Goal: Task Accomplishment & Management: Manage account settings

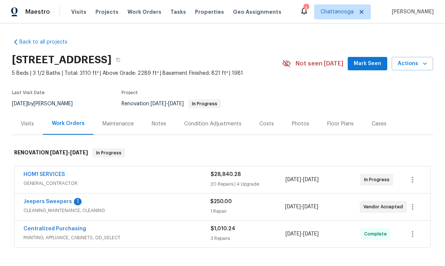
click at [200, 15] on span "Properties" at bounding box center [209, 11] width 29 height 7
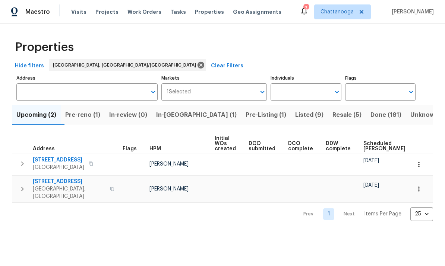
click at [183, 116] on span "In-reno (1)" at bounding box center [196, 115] width 80 height 10
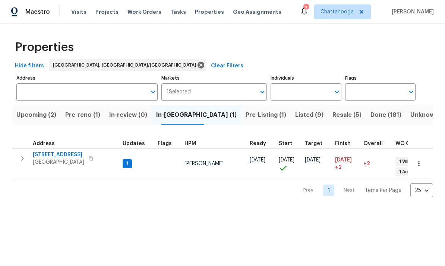
click at [295, 114] on span "Listed (9)" at bounding box center [309, 115] width 28 height 10
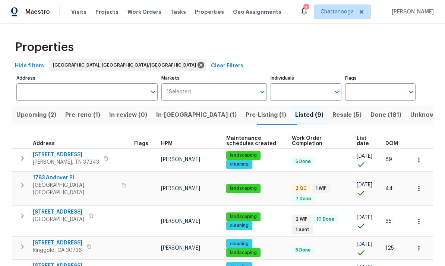
click at [45, 209] on span "523 Pinewood Cir" at bounding box center [58, 212] width 51 height 7
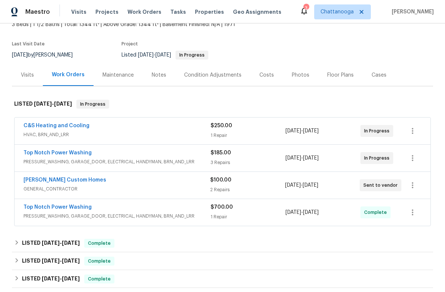
scroll to position [49, 0]
click at [259, 76] on div "Costs" at bounding box center [266, 74] width 15 height 7
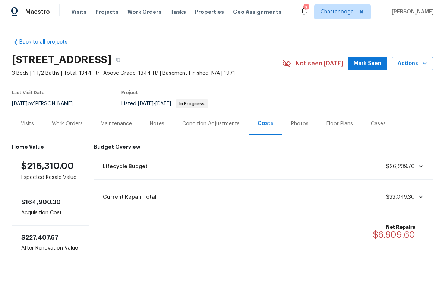
click at [29, 128] on div "Visits" at bounding box center [27, 124] width 31 height 22
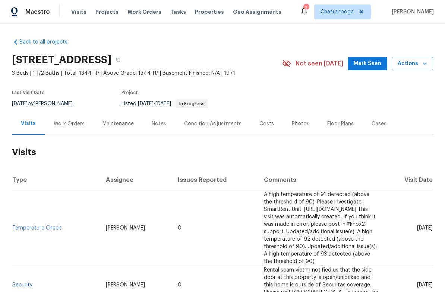
click at [63, 129] on div "Work Orders" at bounding box center [69, 124] width 49 height 22
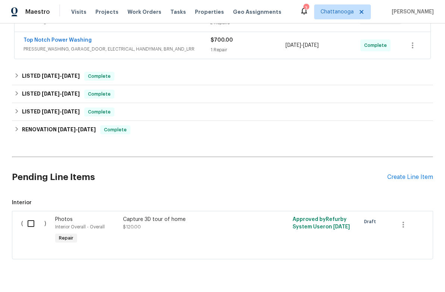
scroll to position [216, 0]
click at [33, 223] on input "checkbox" at bounding box center [33, 224] width 21 height 16
checkbox input "true"
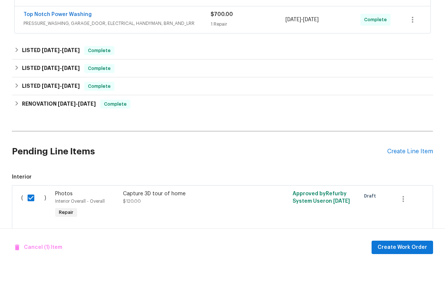
scroll to position [18, 0]
click at [403, 221] on icon "button" at bounding box center [403, 225] width 9 height 9
click at [415, 175] on li "Cancel" at bounding box center [408, 181] width 29 height 12
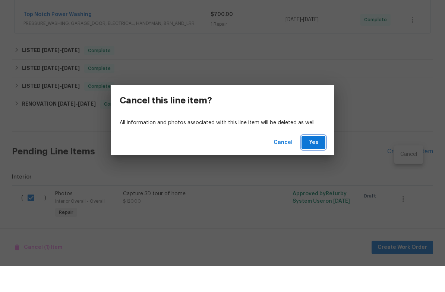
click at [318, 164] on span "Yes" at bounding box center [313, 168] width 12 height 9
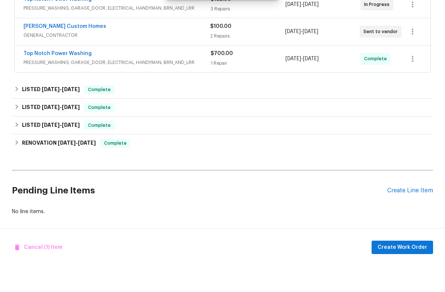
scroll to position [158, 0]
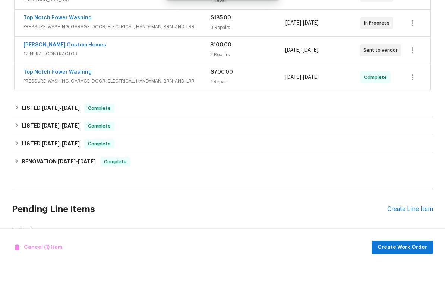
click at [421, 232] on div "Create Line Item" at bounding box center [410, 235] width 46 height 7
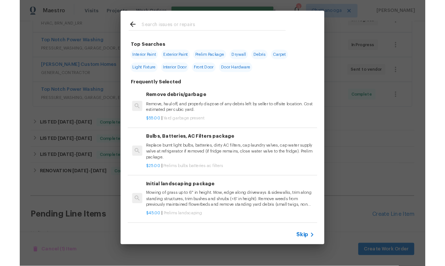
scroll to position [0, 0]
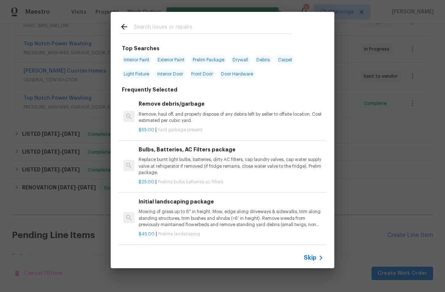
click at [242, 28] on input "text" at bounding box center [213, 27] width 158 height 11
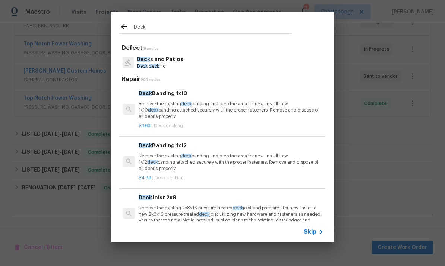
type input "Deck"
click at [198, 63] on div "Deck s and Patios Deck deck ing" at bounding box center [223, 63] width 206 height 20
click at [177, 61] on p "Deck s and Patios" at bounding box center [160, 60] width 47 height 8
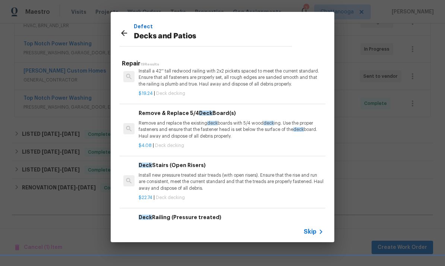
scroll to position [331, 0]
click at [186, 131] on p "Remove and replace the existing deck boards with 5/4 wood deck ing. Use the pro…" at bounding box center [231, 129] width 185 height 19
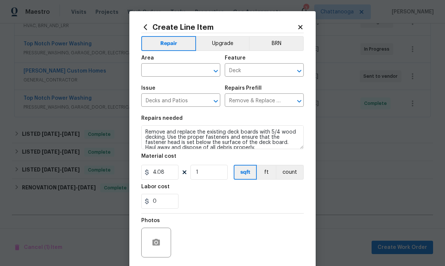
click at [168, 73] on input "text" at bounding box center [170, 71] width 58 height 12
click at [183, 88] on li "Deck / Balcony" at bounding box center [180, 88] width 79 height 12
type input "Deck / Balcony"
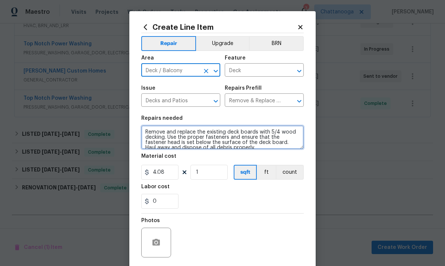
click at [229, 149] on textarea "Remove and replace the existing deck boards with 5/4 wood decking. Use the prop…" at bounding box center [222, 138] width 162 height 24
click at [154, 132] on textarea "Remove and replace the existing deck boards with 5/4 wood decking. Use the prop…" at bounding box center [222, 138] width 162 height 24
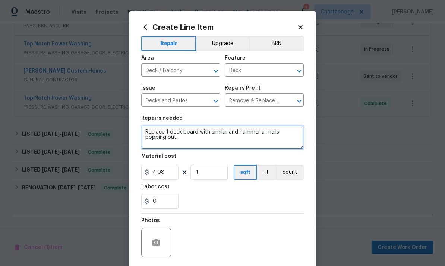
type textarea "Replace 1 deck board with similar and hammer all nails popping out."
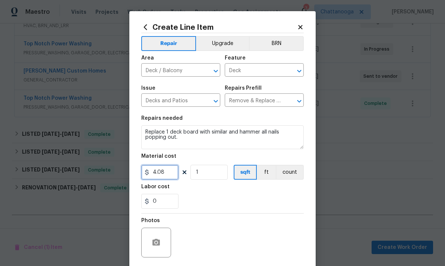
click at [169, 173] on input "4.08" at bounding box center [159, 172] width 37 height 15
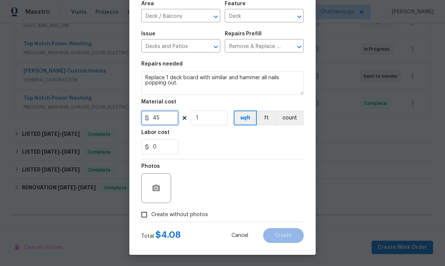
scroll to position [55, 0]
type input "45"
click at [162, 187] on button "button" at bounding box center [156, 189] width 18 height 18
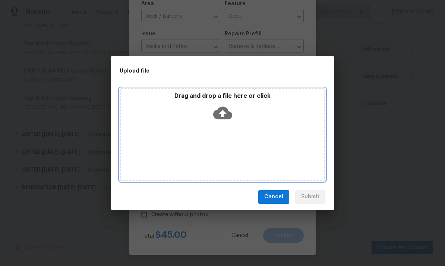
click at [226, 111] on icon at bounding box center [222, 113] width 19 height 13
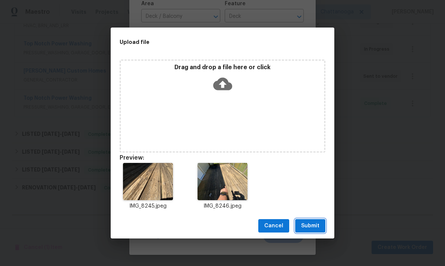
click at [314, 223] on span "Submit" at bounding box center [310, 226] width 18 height 9
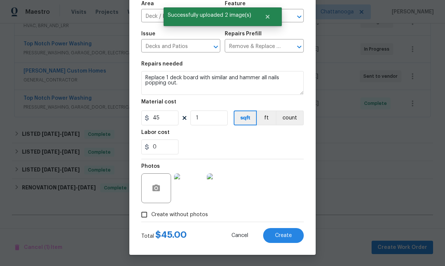
click at [288, 237] on span "Create" at bounding box center [283, 236] width 17 height 6
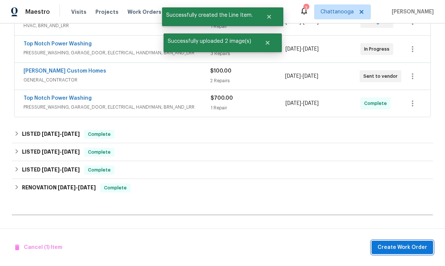
click at [415, 245] on span "Create Work Order" at bounding box center [402, 247] width 50 height 9
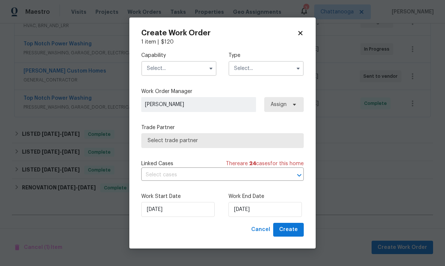
click at [302, 31] on icon at bounding box center [300, 33] width 4 height 4
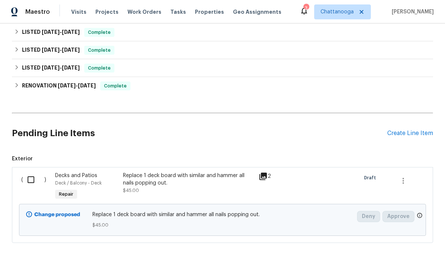
scroll to position [260, 0]
click at [416, 135] on div "Create Line Item" at bounding box center [410, 133] width 46 height 7
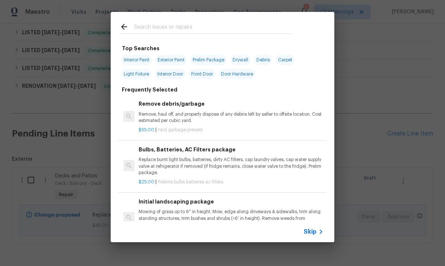
click at [252, 26] on input "text" at bounding box center [213, 27] width 158 height 11
type input "Siding"
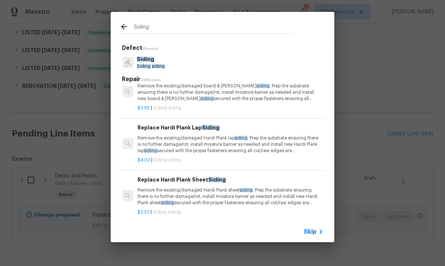
scroll to position [226, 1]
click at [274, 141] on p "Remove the existing/damaged Hardi Plank lap siding . Prep the substrate ensurin…" at bounding box center [229, 145] width 185 height 19
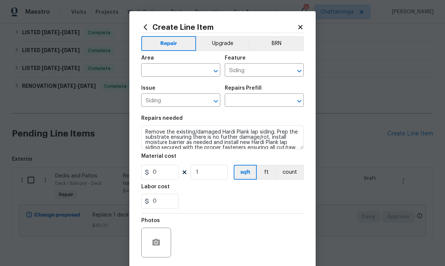
type input "Replace Hardi Plank Lap Siding $4.03"
type input "4.03"
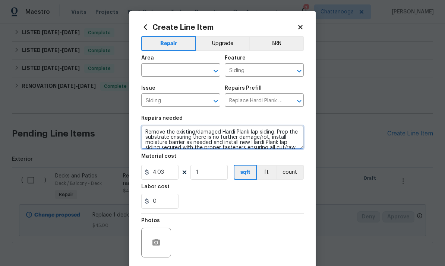
click at [272, 142] on textarea "Remove the existing/damaged Hardi Plank lap siding. Prep the substrate ensuring…" at bounding box center [222, 138] width 162 height 24
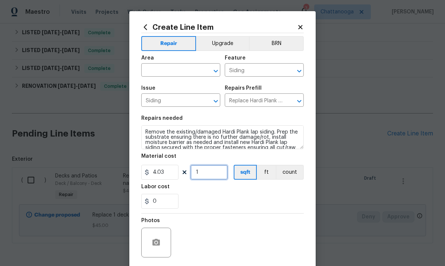
click at [215, 172] on input "1" at bounding box center [208, 172] width 37 height 15
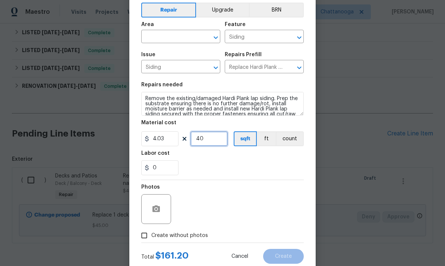
scroll to position [31, 0]
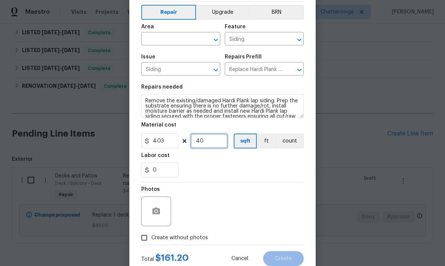
type input "40"
click at [165, 38] on input "text" at bounding box center [170, 40] width 58 height 12
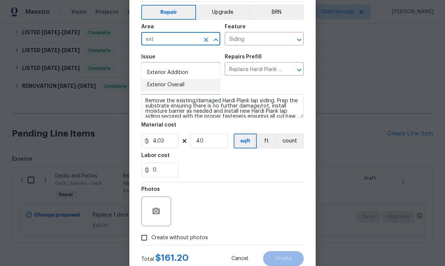
click at [190, 79] on li "Exterior Overall" at bounding box center [180, 85] width 79 height 12
type input "Exterior Overall"
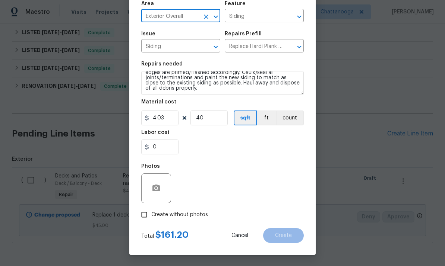
scroll to position [56, 0]
click at [214, 116] on input "40" at bounding box center [208, 118] width 37 height 15
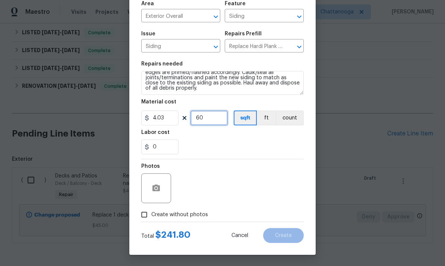
type input "60"
click at [275, 142] on div "0" at bounding box center [222, 147] width 162 height 15
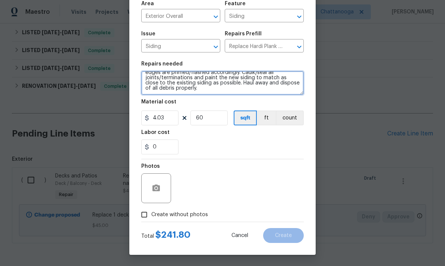
click at [260, 91] on textarea "Remove the existing/damaged Hardi Plank lap siding. Prep the substrate ensuring…" at bounding box center [222, 83] width 162 height 24
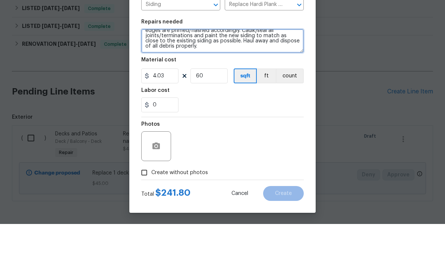
scroll to position [23, 0]
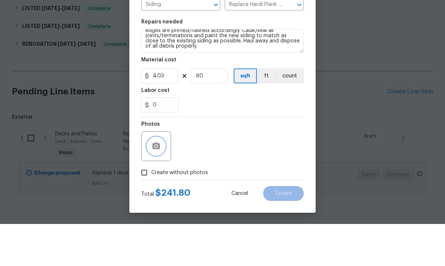
click at [158, 185] on icon "button" at bounding box center [155, 188] width 7 height 7
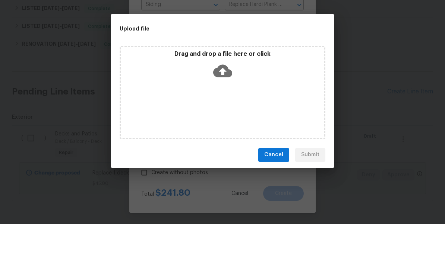
scroll to position [28, 0]
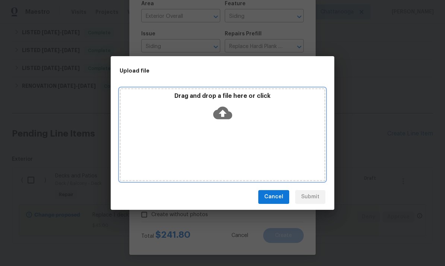
click at [223, 108] on icon at bounding box center [222, 113] width 19 height 13
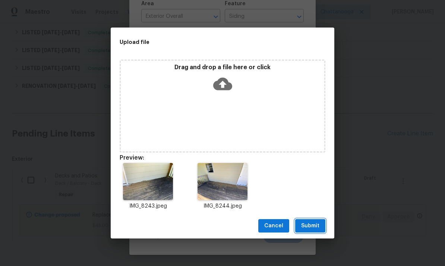
click at [315, 228] on span "Submit" at bounding box center [310, 226] width 18 height 9
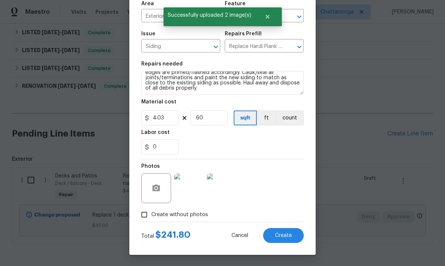
click at [285, 236] on span "Create" at bounding box center [283, 236] width 17 height 6
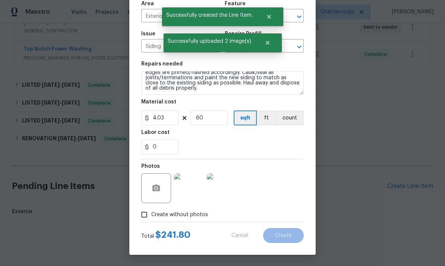
scroll to position [179, 0]
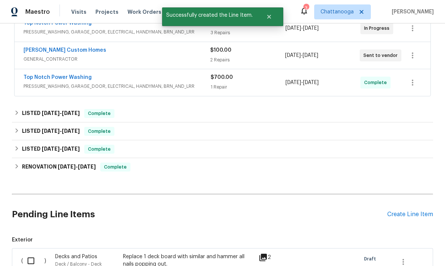
click at [417, 211] on div "Create Line Item" at bounding box center [410, 214] width 46 height 7
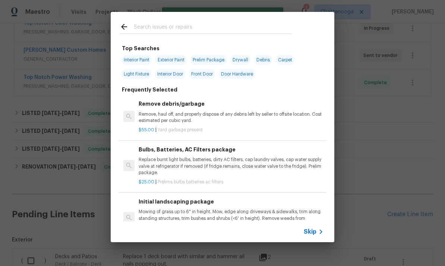
click at [247, 16] on div at bounding box center [206, 26] width 190 height 29
click at [238, 25] on input "text" at bounding box center [213, 27] width 158 height 11
type input "Weather"
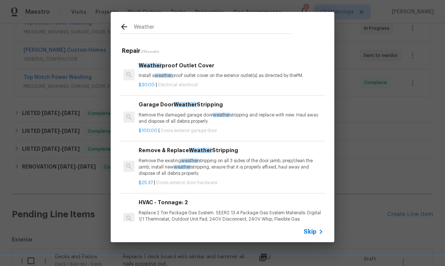
click at [236, 158] on p "Remove the existing weather stripping on all 3 sides of the door jamb, prep/cle…" at bounding box center [231, 167] width 185 height 19
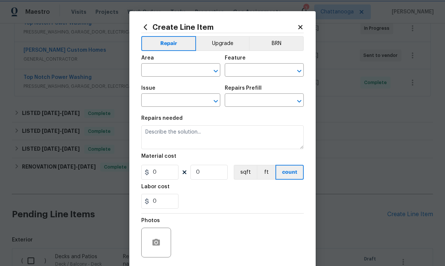
type input "Interior Door"
type input "Exterior Door Hardware"
type input "Remove & Replace Weather Stripping $25.37"
type textarea "Remove the existing weather stripping on all 3 sides of the door jamb, prep/cle…"
type input "25.37"
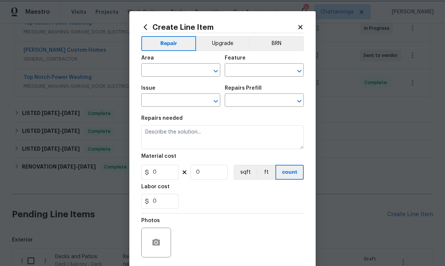
type input "1"
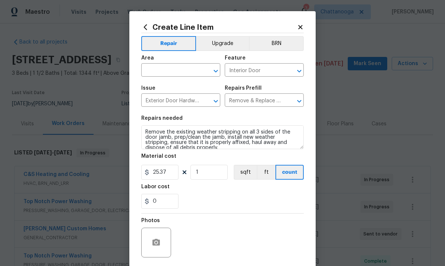
scroll to position [179, 0]
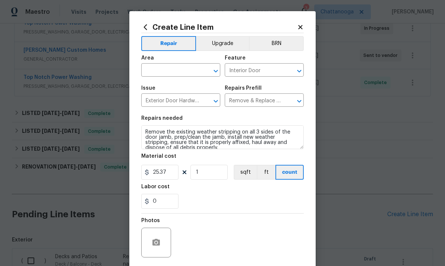
click at [177, 68] on input "text" at bounding box center [170, 71] width 58 height 12
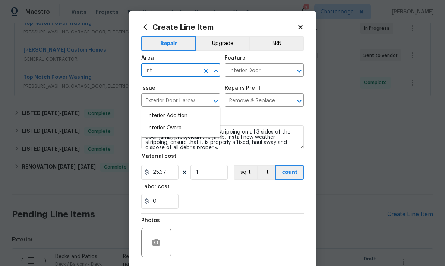
click at [180, 122] on li "Interior Overall" at bounding box center [180, 128] width 79 height 12
type input "Interior Overall"
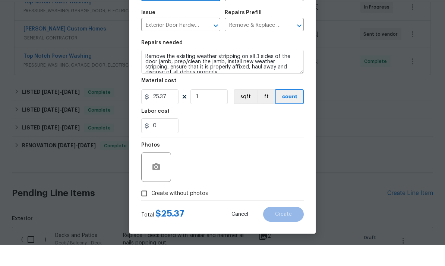
scroll to position [56, 0]
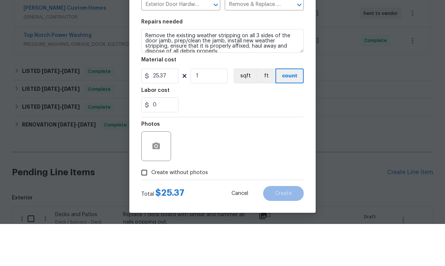
click at [180, 208] on label "Create without photos" at bounding box center [172, 215] width 71 height 14
click at [151, 208] on input "Create without photos" at bounding box center [144, 215] width 14 height 14
checkbox input "true"
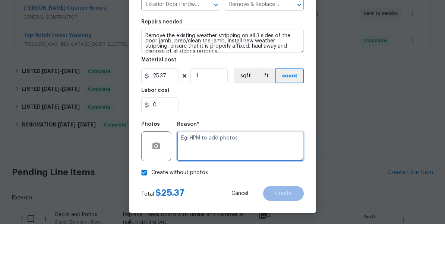
click at [223, 174] on textarea at bounding box center [240, 189] width 127 height 30
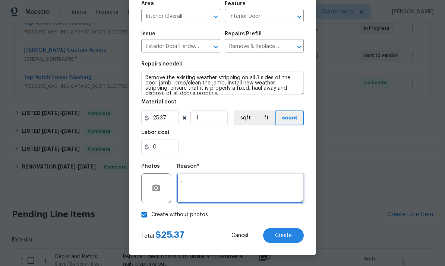
type textarea "."
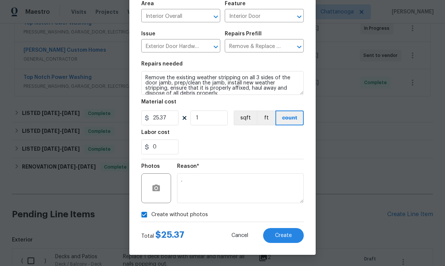
click at [285, 150] on div "0" at bounding box center [222, 147] width 162 height 15
click at [292, 233] on button "Create" at bounding box center [283, 235] width 41 height 15
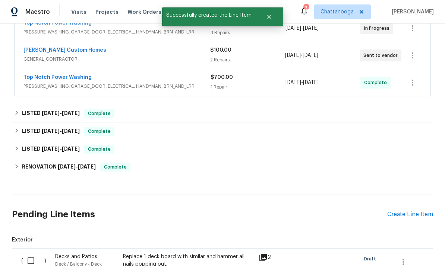
click at [419, 211] on div "Create Line Item" at bounding box center [410, 214] width 46 height 7
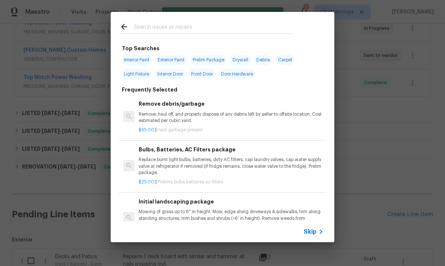
click at [256, 25] on input "text" at bounding box center [213, 27] width 158 height 11
type input "Outlet"
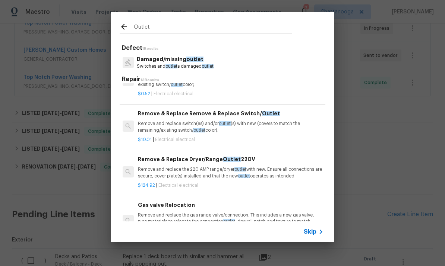
scroll to position [292, 1]
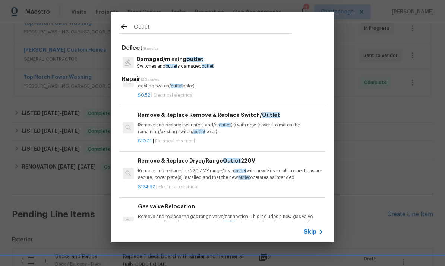
click at [263, 125] on p "Remove and replace switch(es) and/or outlet (s) with new (covers to match the r…" at bounding box center [230, 128] width 185 height 13
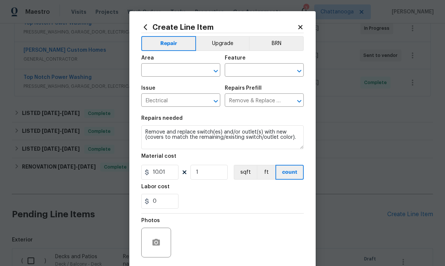
click at [173, 71] on input "text" at bounding box center [170, 71] width 58 height 12
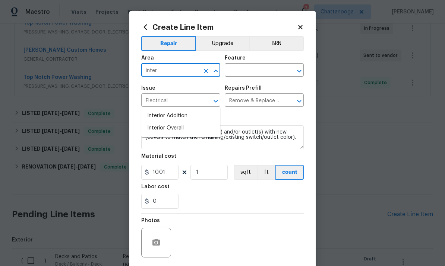
click at [193, 122] on li "Interior Overall" at bounding box center [180, 128] width 79 height 12
type input "Interior Overall"
click at [265, 70] on input "text" at bounding box center [254, 71] width 58 height 12
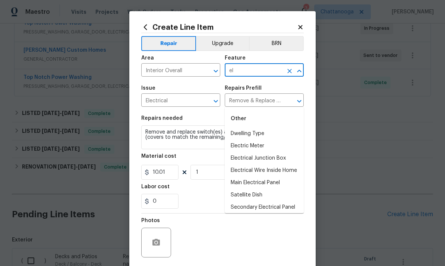
type input "e"
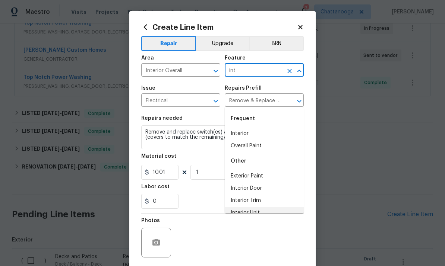
click at [254, 207] on li "Interior Unit" at bounding box center [264, 213] width 79 height 12
type input "Interior Unit"
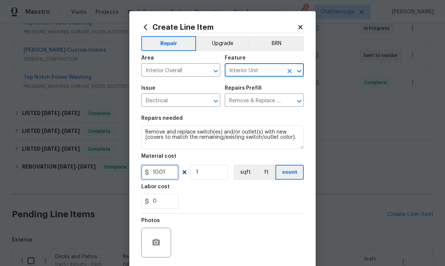
click at [172, 168] on input "10.01" at bounding box center [159, 172] width 37 height 15
click at [175, 179] on input "10.01" at bounding box center [159, 172] width 37 height 15
click at [270, 208] on div "0" at bounding box center [222, 201] width 162 height 15
click at [168, 174] on input "20" at bounding box center [159, 172] width 37 height 15
type input "20"
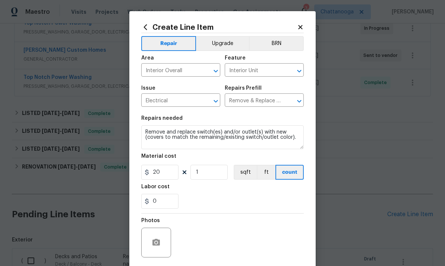
click at [270, 204] on div "0" at bounding box center [222, 201] width 162 height 15
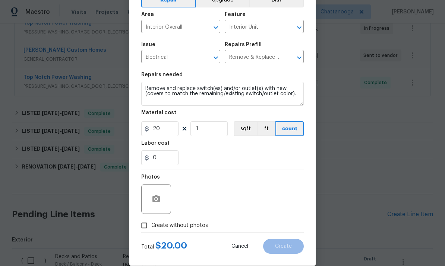
scroll to position [52, 0]
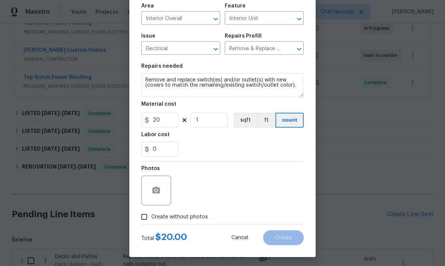
click at [182, 215] on span "Create without photos" at bounding box center [179, 217] width 57 height 8
click at [151, 215] on input "Create without photos" at bounding box center [144, 217] width 14 height 14
checkbox input "true"
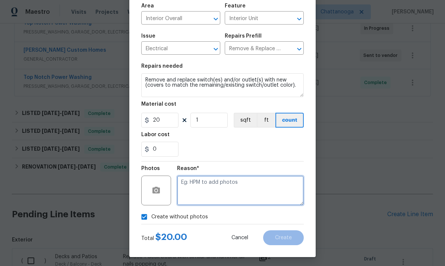
click at [266, 192] on textarea at bounding box center [240, 191] width 127 height 30
type textarea "."
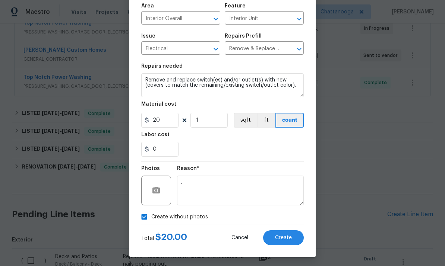
click at [285, 161] on section "Repairs needed Remove and replace switch(es) and/or outlet(s) with new (covers …" at bounding box center [222, 110] width 162 height 102
click at [290, 233] on button "Create" at bounding box center [283, 238] width 41 height 15
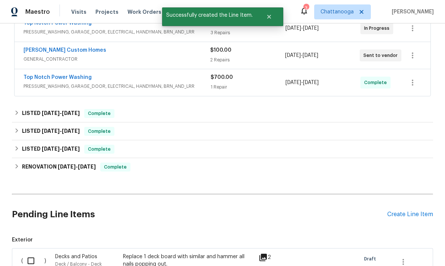
click at [411, 211] on div "Create Line Item" at bounding box center [410, 214] width 46 height 7
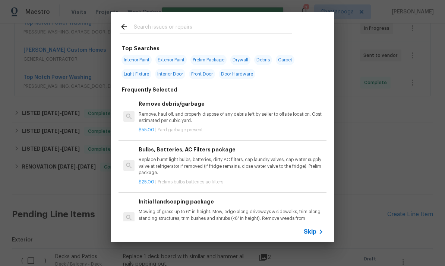
click at [212, 27] on input "text" at bounding box center [213, 27] width 158 height 11
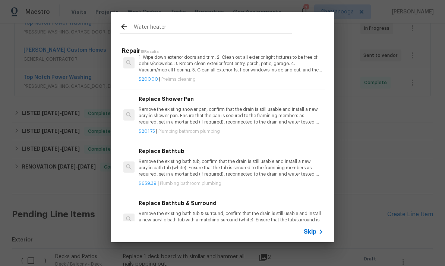
scroll to position [566, 0]
click at [231, 29] on input "Water heater" at bounding box center [213, 27] width 158 height 11
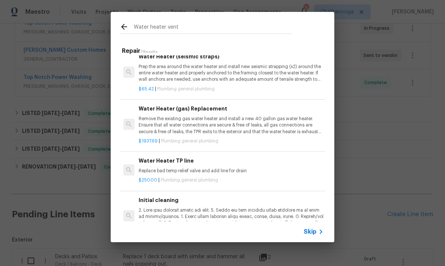
scroll to position [165, 0]
click at [267, 33] on input "Water heater vent" at bounding box center [213, 27] width 158 height 11
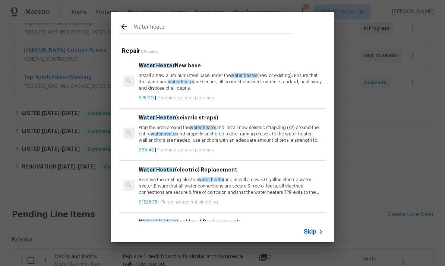
scroll to position [0, 0]
type input "W"
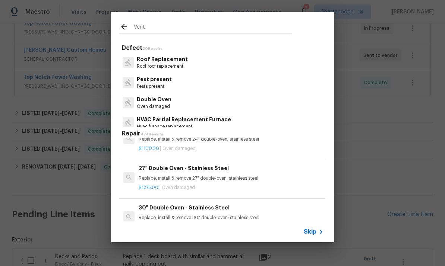
scroll to position [1010, 0]
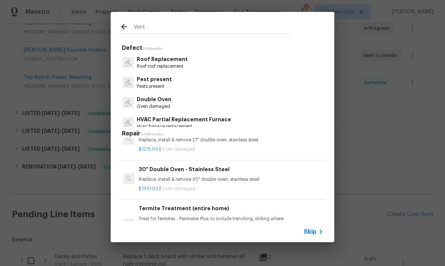
click at [251, 32] on input "Vent" at bounding box center [213, 27] width 158 height 11
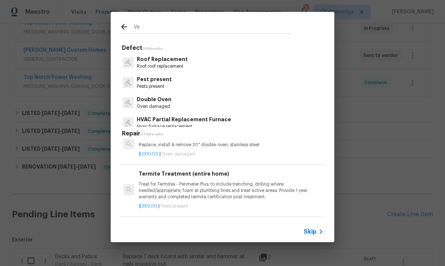
type input "V"
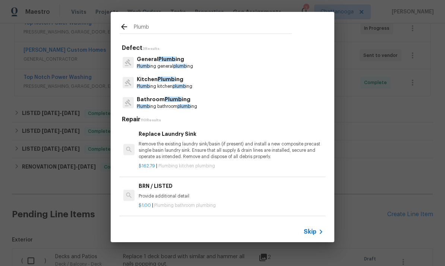
type input "Plumb"
click at [213, 59] on div "General Plumb ing Plumb ing general plumb ing" at bounding box center [223, 63] width 206 height 20
click at [193, 65] on p "Plumb ing general plumb ing" at bounding box center [165, 66] width 56 height 6
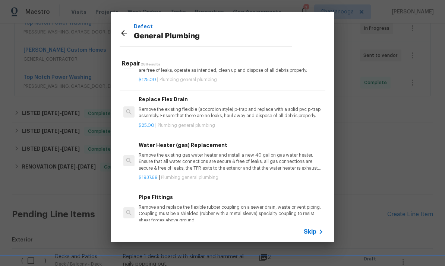
scroll to position [0, 0]
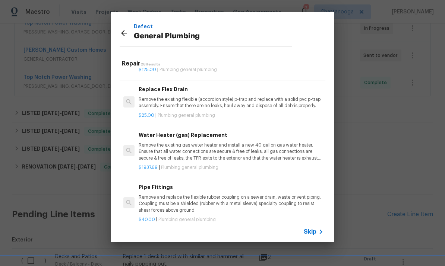
click at [265, 152] on p "Remove the existing gas water heater and install a new 40 gallon gas water heat…" at bounding box center [231, 151] width 185 height 19
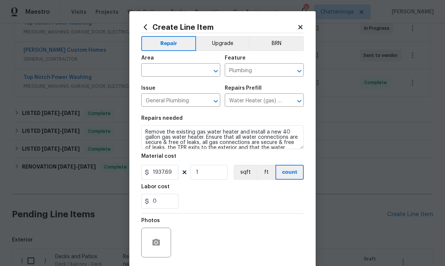
click at [171, 76] on input "text" at bounding box center [170, 71] width 58 height 12
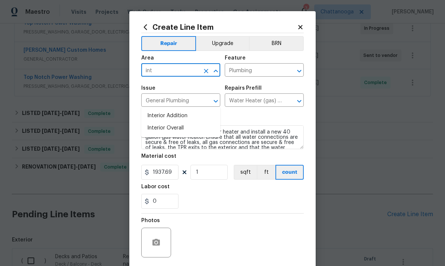
click at [189, 122] on li "Interior Overall" at bounding box center [180, 128] width 79 height 12
type input "Interior Overall"
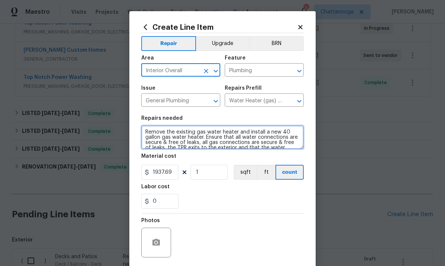
click at [171, 135] on textarea "Remove the existing gas water heater and install a new 40 gallon gas water heat…" at bounding box center [222, 138] width 162 height 24
click at [165, 142] on textarea "Remove the existing gas water heater and install a new 40 gallon gas water heat…" at bounding box center [222, 138] width 162 height 24
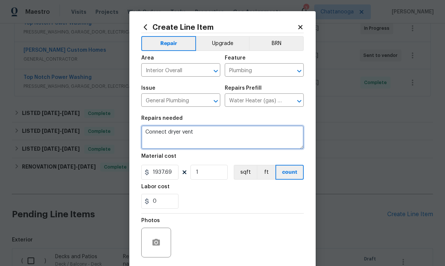
type textarea "Connect dryer vent"
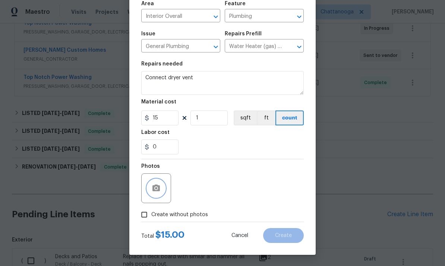
scroll to position [56, 0]
type input "15"
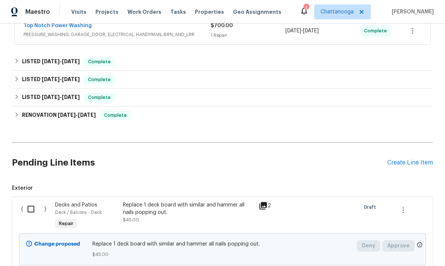
scroll to position [230, 0]
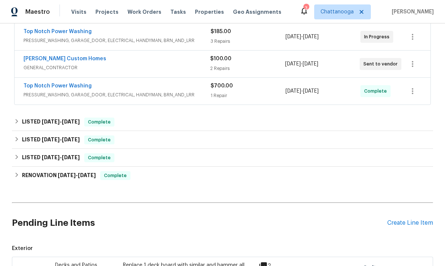
scroll to position [197, 0]
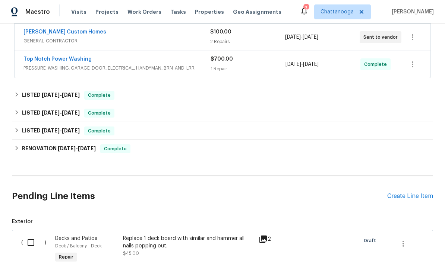
click at [413, 193] on div "Create Line Item" at bounding box center [410, 196] width 46 height 7
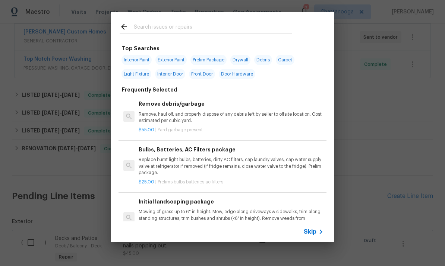
click at [235, 25] on input "text" at bounding box center [213, 27] width 158 height 11
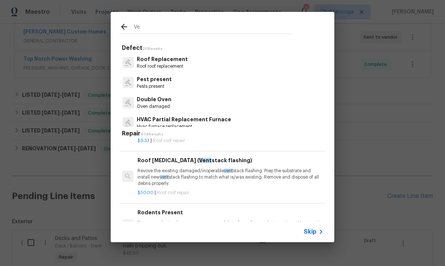
scroll to position [249, 1]
type input "V"
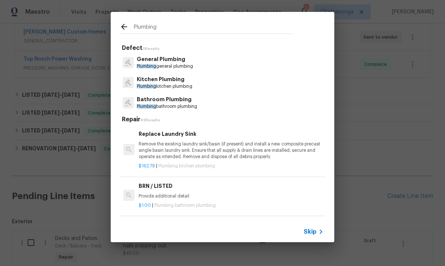
type input "Plumbing"
click at [247, 61] on div "General Plumbing Plumbing general plumbing" at bounding box center [223, 63] width 206 height 20
click at [185, 65] on p "Plumbing general plumbing" at bounding box center [165, 66] width 56 height 6
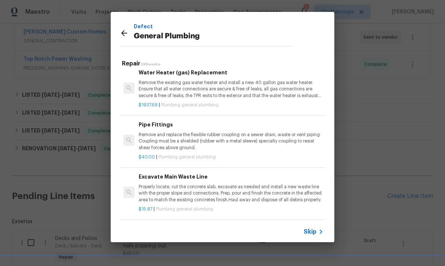
scroll to position [481, 0]
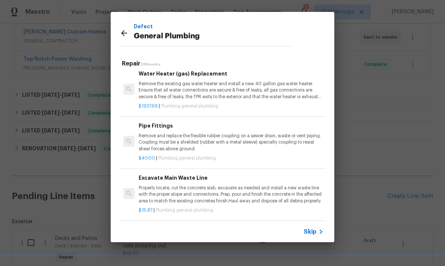
click at [182, 138] on p "Remove and replace the flexible rubber coupling on a sewer drain, waste or vent…" at bounding box center [231, 142] width 185 height 19
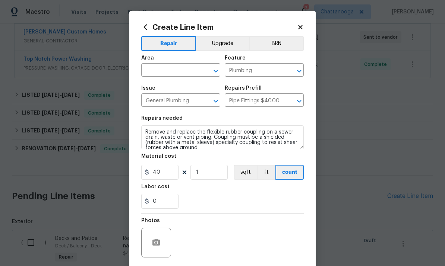
click at [165, 74] on input "text" at bounding box center [170, 71] width 58 height 12
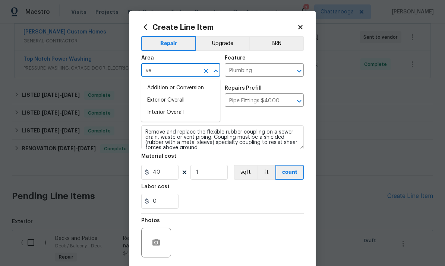
type input "v"
click at [184, 99] on li "Interior Overall" at bounding box center [180, 100] width 79 height 12
type input "Interior Overall"
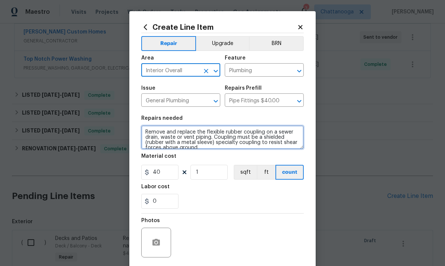
click at [162, 145] on textarea "Remove and replace the flexible rubber coupling on a sewer drain, waste or vent…" at bounding box center [222, 138] width 162 height 24
click at [165, 140] on textarea "Remove and replace the flexible rubber coupling on a sewer drain, waste or vent…" at bounding box center [222, 138] width 162 height 24
click at [161, 140] on textarea "Remove and replace the flexible rubber coupling on a sewer drain, waste or vent…" at bounding box center [222, 138] width 162 height 24
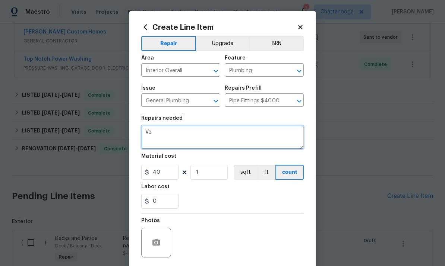
type textarea "V"
type textarea "O"
type textarea "Connect water heater vent."
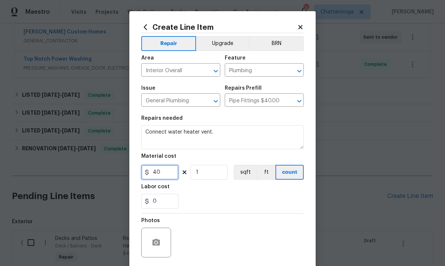
click at [164, 177] on input "40" at bounding box center [159, 172] width 37 height 15
type input "15"
click at [260, 199] on div "0" at bounding box center [222, 201] width 162 height 15
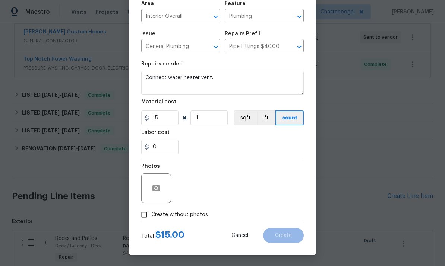
scroll to position [54, 0]
click at [145, 218] on input "Create without photos" at bounding box center [144, 215] width 14 height 14
checkbox input "true"
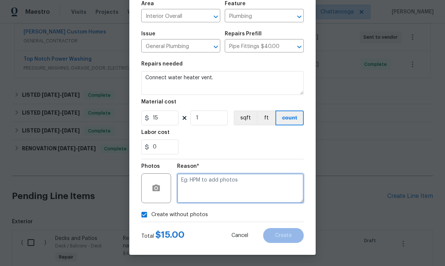
click at [239, 189] on textarea at bounding box center [240, 189] width 127 height 30
type textarea "."
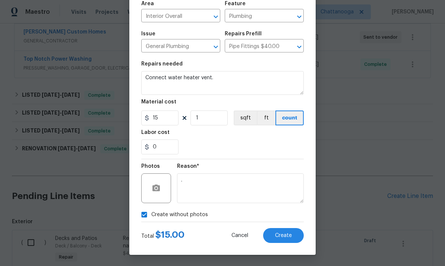
click at [285, 143] on div "0" at bounding box center [222, 147] width 162 height 15
click at [287, 238] on span "Create" at bounding box center [283, 236] width 17 height 6
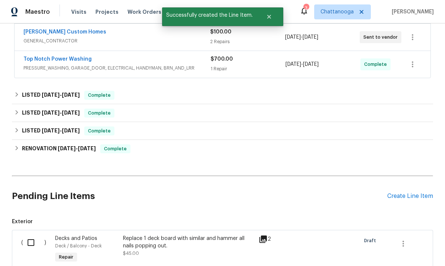
click at [419, 196] on div "Create Line Item" at bounding box center [410, 196] width 46 height 7
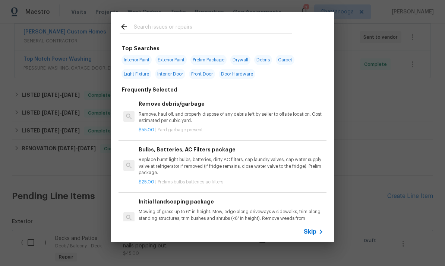
click at [232, 23] on input "text" at bounding box center [213, 27] width 158 height 11
type input "Fence"
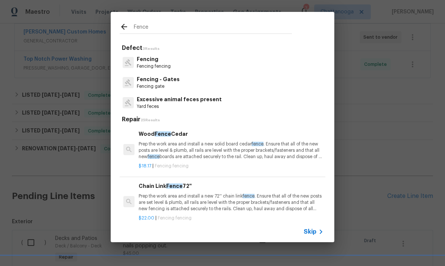
click at [170, 60] on p "Fencing" at bounding box center [154, 60] width 34 height 8
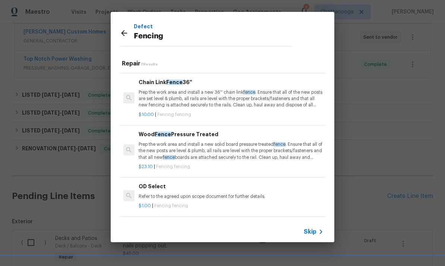
scroll to position [152, 0]
click at [225, 148] on p "Prep the work area and install a new solid board pressure treated fence . Ensur…" at bounding box center [231, 151] width 185 height 19
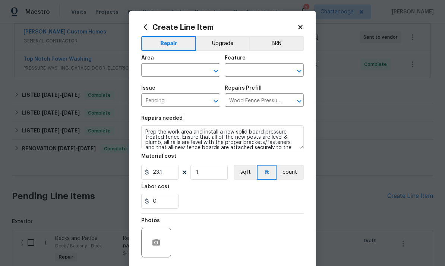
click at [178, 67] on input "text" at bounding box center [170, 71] width 58 height 12
click at [176, 106] on li "Exterior Overall" at bounding box center [180, 100] width 79 height 12
type input "Exterior Overall"
click at [257, 65] on input "text" at bounding box center [254, 71] width 58 height 12
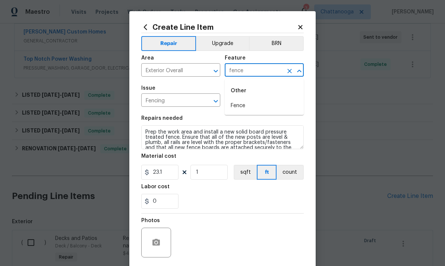
click at [255, 112] on li "Fence" at bounding box center [264, 106] width 79 height 12
type input "Fence"
click at [169, 177] on input "23.1" at bounding box center [159, 172] width 37 height 15
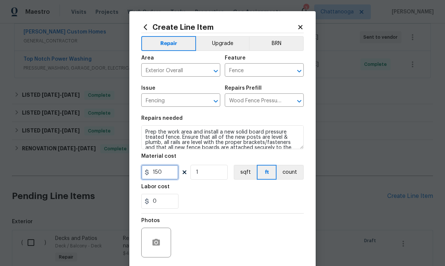
type input "150"
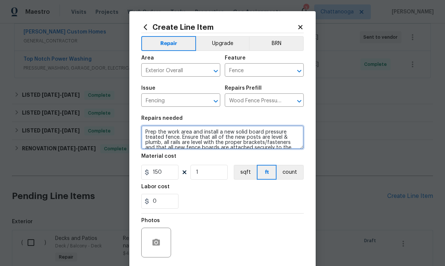
click at [211, 143] on textarea "Prep the work area and install a new solid board pressure treated fence. Ensure…" at bounding box center [222, 138] width 162 height 24
click at [186, 143] on textarea "Prep the work area and install a new solid board pressure treated fence. Ensure…" at bounding box center [222, 138] width 162 height 24
click at [186, 142] on textarea "Prep the work area and install a new solid board pressure treated fence. Ensure…" at bounding box center [222, 138] width 162 height 24
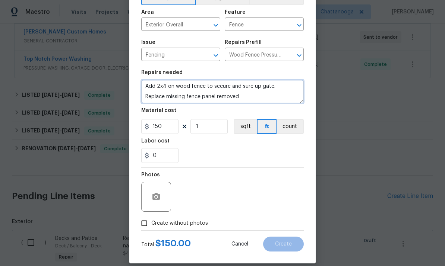
scroll to position [50, 0]
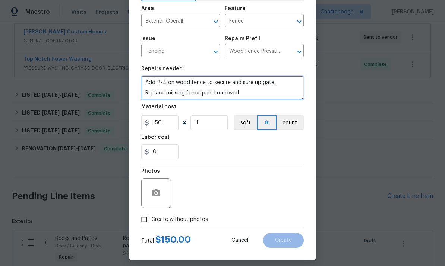
type textarea "Add 2x4 on wood fence to secure and sure up gate. Replace missing fence panel r…"
click at [149, 220] on input "Create without photos" at bounding box center [144, 220] width 14 height 14
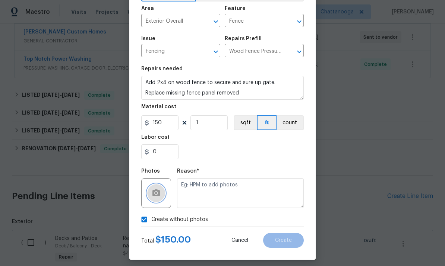
click at [162, 192] on button "button" at bounding box center [156, 193] width 18 height 18
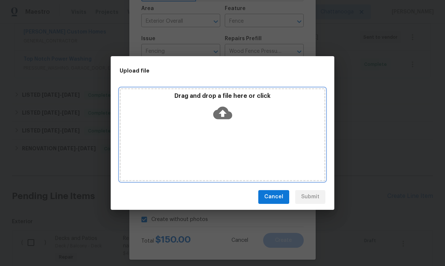
click at [226, 116] on icon at bounding box center [222, 113] width 19 height 13
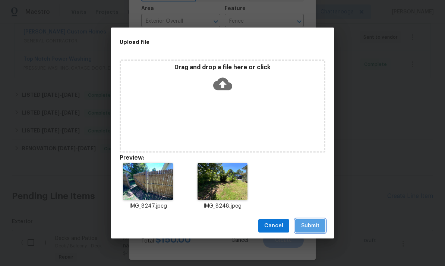
click at [316, 225] on span "Submit" at bounding box center [310, 226] width 18 height 9
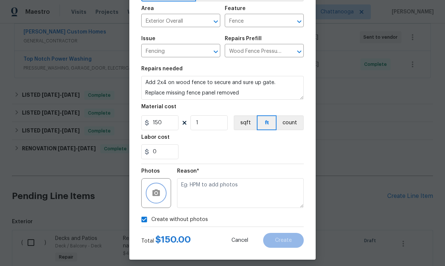
checkbox input "false"
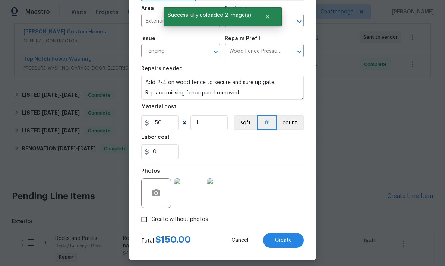
click at [288, 240] on span "Create" at bounding box center [283, 241] width 17 height 6
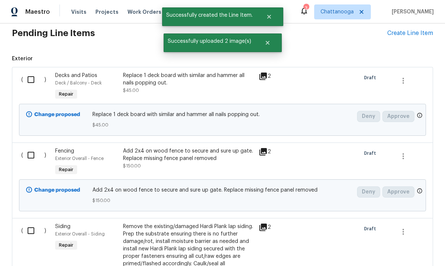
scroll to position [336, 0]
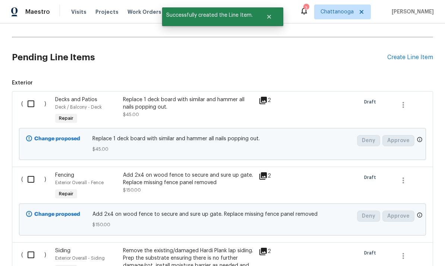
click at [29, 105] on input "checkbox" at bounding box center [33, 104] width 21 height 16
checkbox input "true"
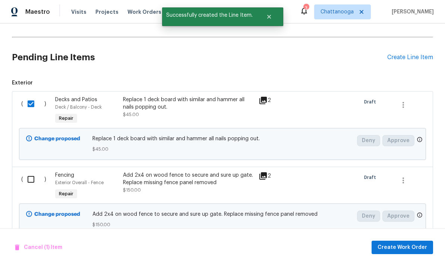
click at [30, 179] on input "checkbox" at bounding box center [33, 180] width 21 height 16
checkbox input "true"
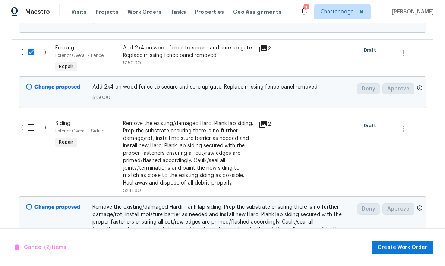
click at [35, 125] on input "checkbox" at bounding box center [33, 128] width 21 height 16
checkbox input "true"
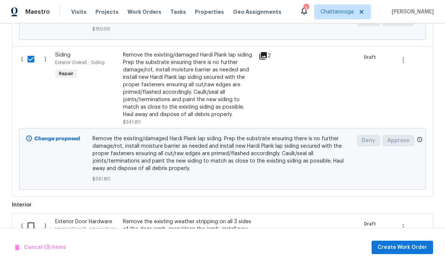
scroll to position [637, 0]
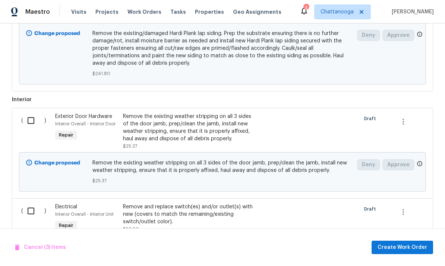
click at [37, 121] on input "checkbox" at bounding box center [33, 121] width 21 height 16
checkbox input "true"
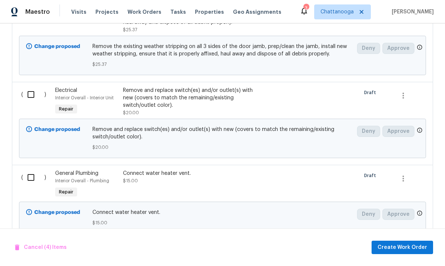
scroll to position [753, 0]
click at [31, 96] on input "checkbox" at bounding box center [33, 96] width 21 height 16
checkbox input "true"
click at [29, 178] on input "checkbox" at bounding box center [33, 179] width 21 height 16
checkbox input "true"
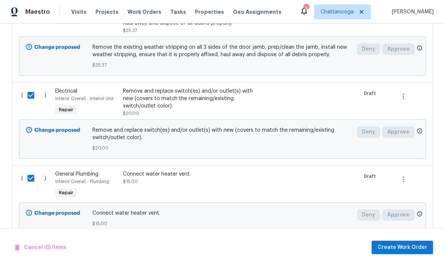
scroll to position [28, 0]
click at [412, 244] on span "Create Work Order" at bounding box center [402, 247] width 50 height 9
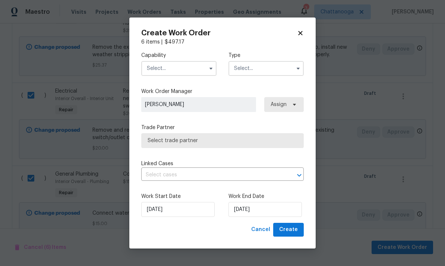
checkbox input "false"
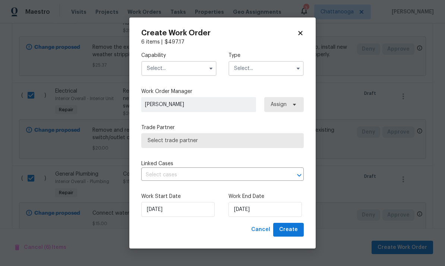
checkbox input "false"
click at [153, 67] on input "text" at bounding box center [178, 68] width 75 height 15
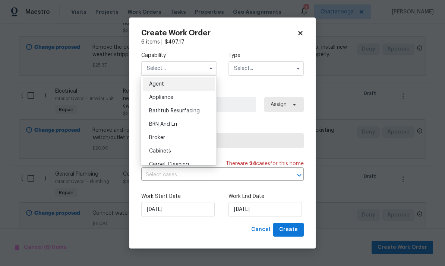
click at [170, 71] on input "text" at bounding box center [178, 68] width 75 height 15
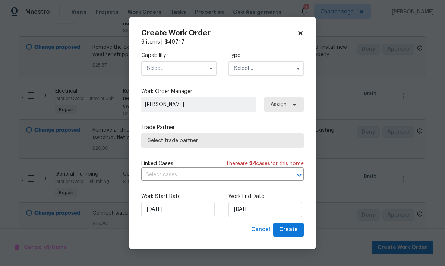
click at [165, 69] on input "text" at bounding box center [178, 68] width 75 height 15
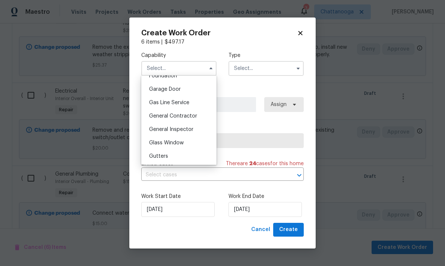
scroll to position [325, 0]
click at [157, 116] on span "General Contractor" at bounding box center [173, 115] width 48 height 5
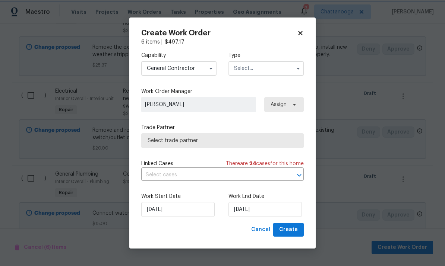
type input "General Contractor"
click at [263, 70] on input "text" at bounding box center [265, 68] width 75 height 15
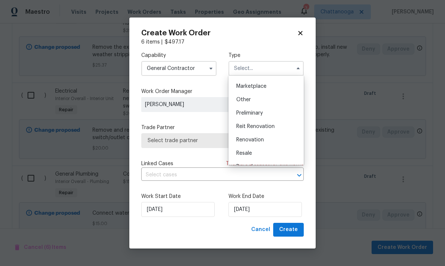
scroll to position [139, 0]
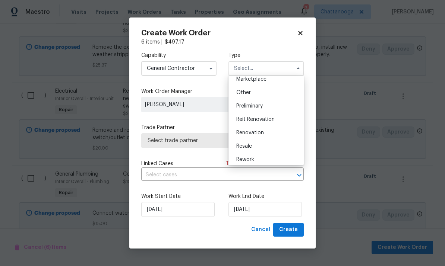
click at [248, 133] on span "Renovation" at bounding box center [250, 132] width 28 height 5
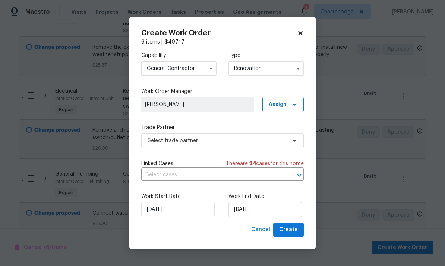
type input "Renovation"
click at [237, 137] on span "Select trade partner" at bounding box center [217, 140] width 139 height 7
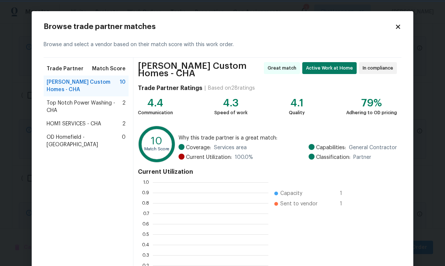
scroll to position [104, 116]
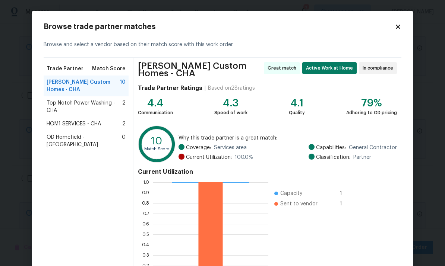
click at [99, 209] on div "Trade Partner Match Score Rappa Custom Homes - CHA 10 Top Notch Power Washing -…" at bounding box center [89, 176] width 90 height 237
click at [69, 99] on span "Top Notch Power Washing - CHA" at bounding box center [85, 106] width 76 height 15
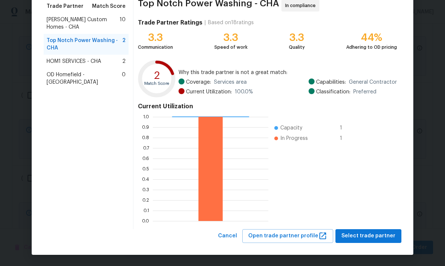
scroll to position [62, 0]
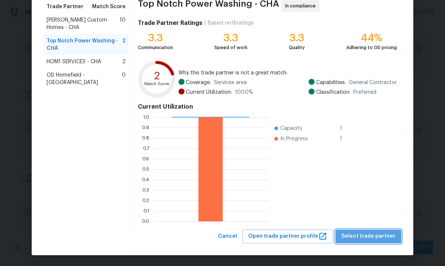
click at [381, 237] on span "Select trade partner" at bounding box center [368, 236] width 54 height 9
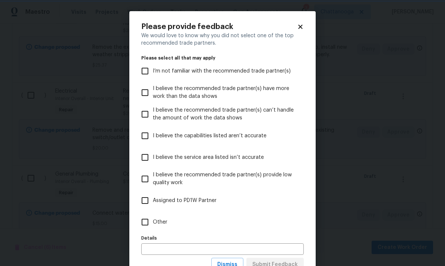
scroll to position [0, 0]
click at [145, 223] on input "Other" at bounding box center [145, 223] width 16 height 16
checkbox input "true"
click at [171, 246] on input "text" at bounding box center [222, 250] width 162 height 12
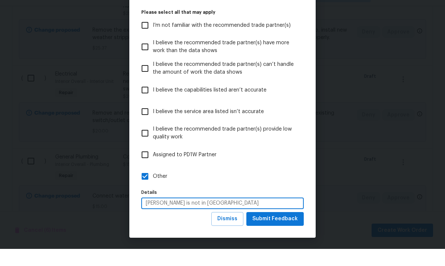
scroll to position [29, 0]
type input "Rappa is not in Chattanooga"
click at [278, 232] on span "Submit Feedback" at bounding box center [274, 236] width 45 height 9
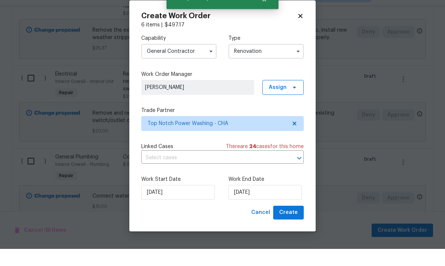
scroll to position [0, 0]
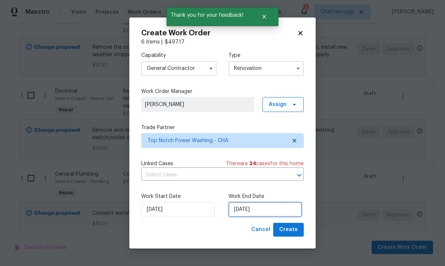
click at [278, 207] on input "8/27/2025" at bounding box center [264, 209] width 73 height 15
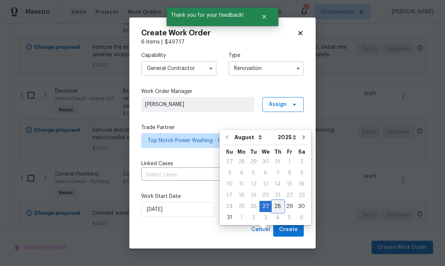
click at [274, 202] on div "28" at bounding box center [278, 207] width 12 height 10
type input "8/28/2025"
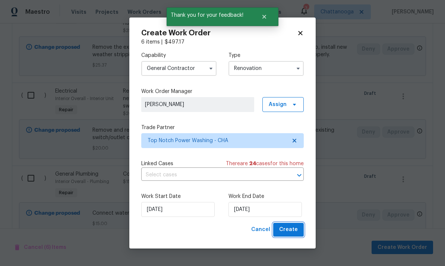
click at [292, 229] on span "Create" at bounding box center [288, 229] width 19 height 9
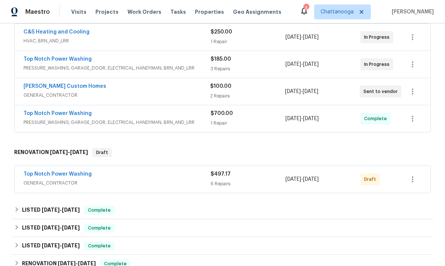
scroll to position [154, 0]
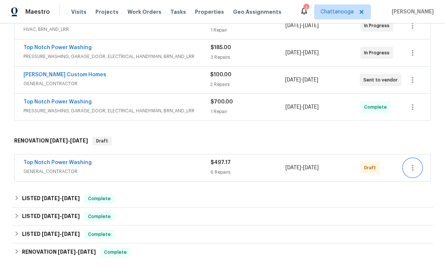
click at [414, 171] on icon "button" at bounding box center [412, 168] width 9 height 9
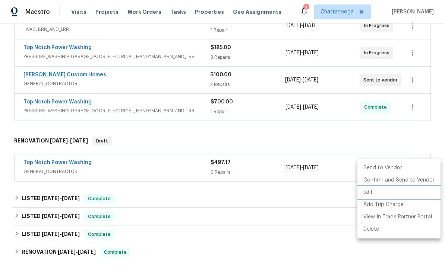
click at [369, 193] on li "Edit" at bounding box center [398, 193] width 83 height 12
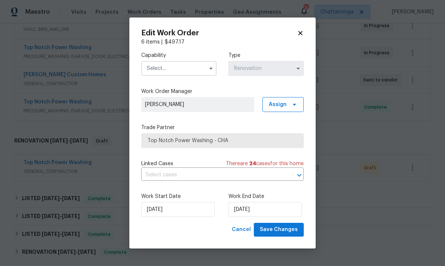
click at [302, 33] on icon at bounding box center [300, 33] width 7 height 7
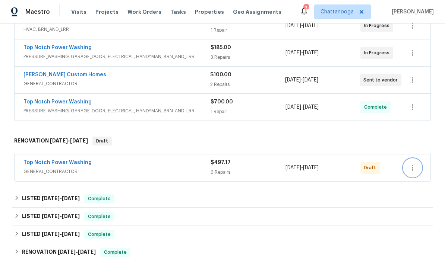
click at [412, 171] on icon "button" at bounding box center [412, 168] width 1 height 6
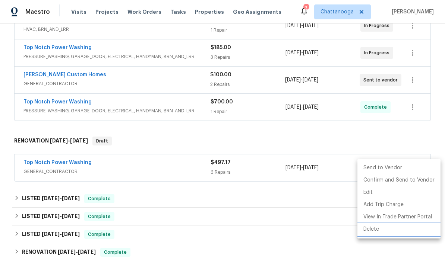
click at [378, 232] on li "Delete" at bounding box center [398, 230] width 83 height 12
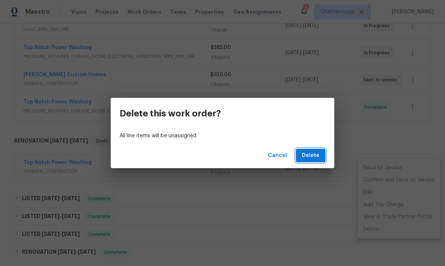
click at [308, 158] on span "Delete" at bounding box center [311, 155] width 18 height 9
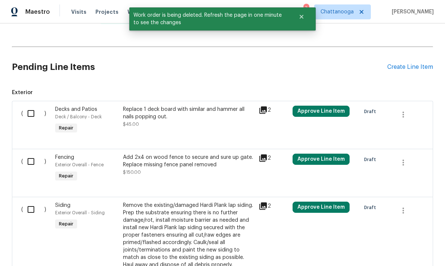
scroll to position [351, 0]
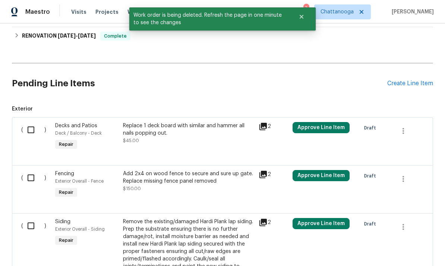
click at [37, 132] on input "checkbox" at bounding box center [33, 130] width 21 height 16
checkbox input "true"
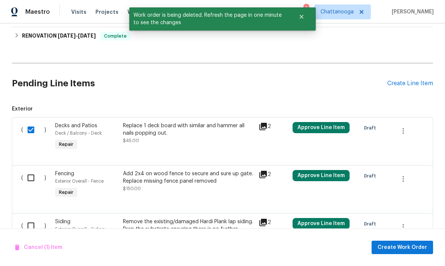
click at [33, 179] on input "checkbox" at bounding box center [33, 178] width 21 height 16
checkbox input "true"
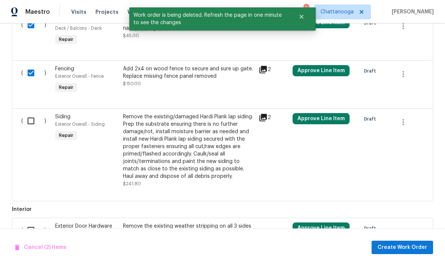
click at [31, 125] on input "checkbox" at bounding box center [33, 121] width 21 height 16
checkbox input "true"
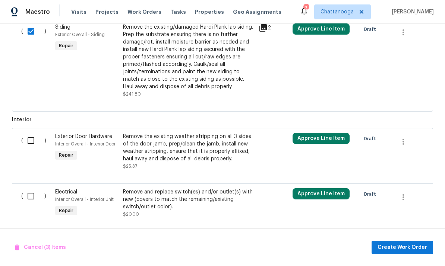
click at [29, 141] on input "checkbox" at bounding box center [33, 141] width 21 height 16
checkbox input "true"
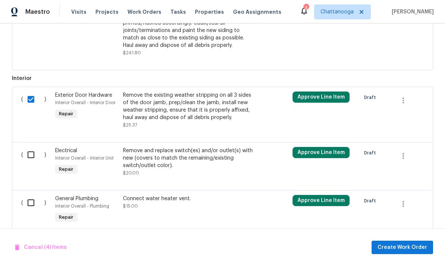
scroll to position [584, 0]
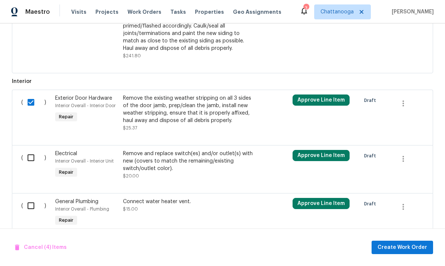
click at [32, 159] on input "checkbox" at bounding box center [33, 158] width 21 height 16
checkbox input "true"
click at [29, 207] on input "checkbox" at bounding box center [33, 206] width 21 height 16
checkbox input "true"
click at [411, 249] on span "Create Work Order" at bounding box center [402, 247] width 50 height 9
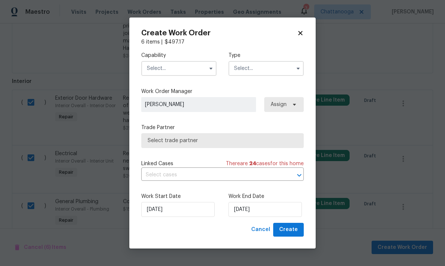
click at [185, 73] on input "text" at bounding box center [178, 68] width 75 height 15
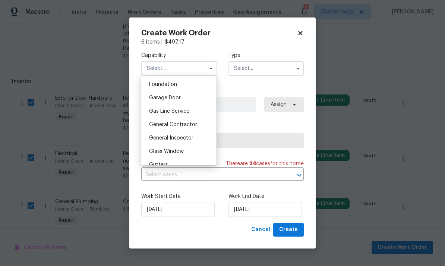
scroll to position [316, 0]
click at [189, 122] on span "General Contractor" at bounding box center [173, 123] width 48 height 5
type input "General Contractor"
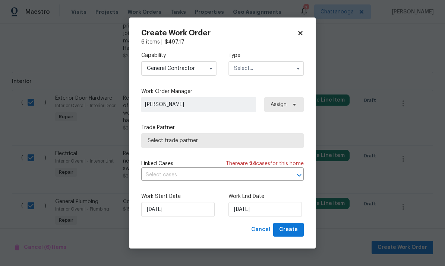
click at [250, 70] on input "text" at bounding box center [265, 68] width 75 height 15
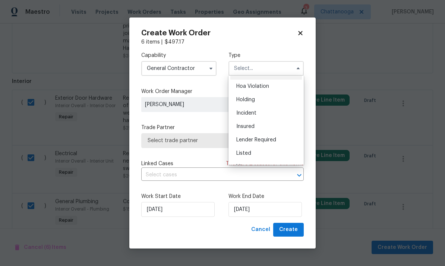
scroll to position [19, 0]
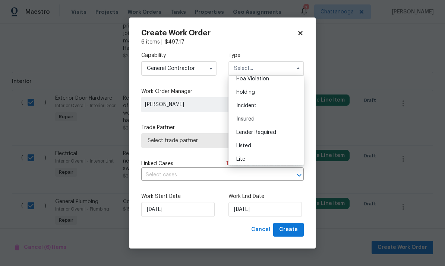
click at [268, 148] on div "Listed" at bounding box center [266, 145] width 72 height 13
type input "Listed"
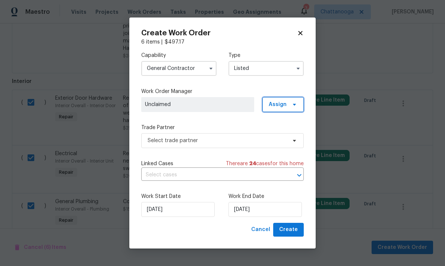
click at [295, 104] on icon at bounding box center [294, 105] width 3 height 2
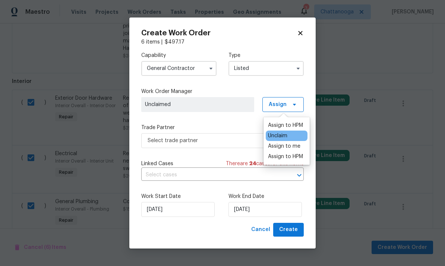
click at [294, 158] on div "Assign to HPM" at bounding box center [285, 156] width 35 height 7
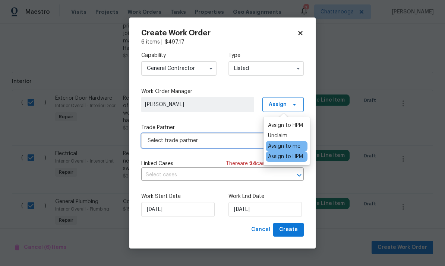
click at [236, 140] on span "Select trade partner" at bounding box center [217, 140] width 139 height 7
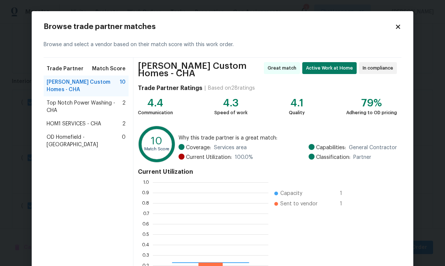
scroll to position [104, 116]
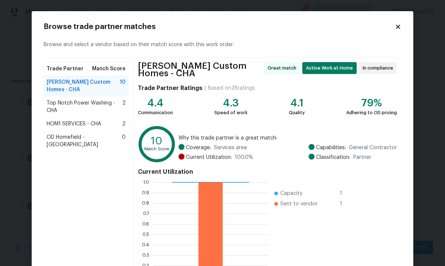
click at [48, 99] on span "Top Notch Power Washing - CHA" at bounding box center [85, 106] width 76 height 15
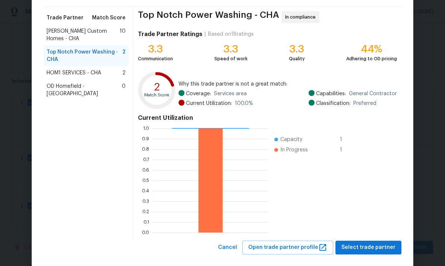
scroll to position [52, 0]
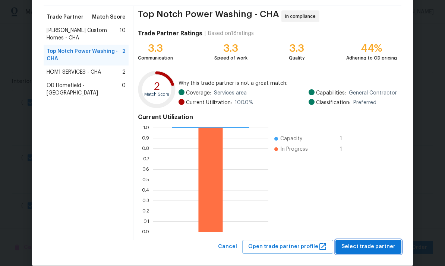
click at [378, 247] on span "Select trade partner" at bounding box center [368, 247] width 54 height 9
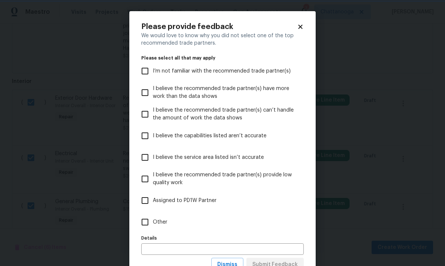
scroll to position [0, 0]
click at [143, 224] on input "Other" at bounding box center [145, 223] width 16 height 16
checkbox input "true"
click at [224, 249] on input "text" at bounding box center [222, 250] width 162 height 12
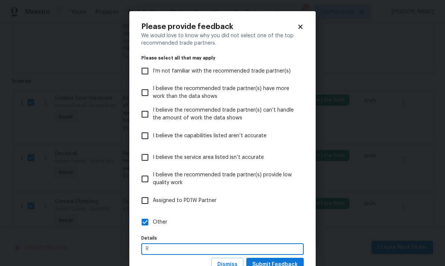
scroll to position [3, 0]
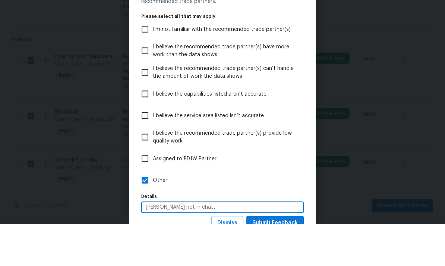
type input "[PERSON_NAME] not in chatt"
click at [292, 190] on label "Assigned to PD1W Partner" at bounding box center [217, 201] width 161 height 22
click at [153, 193] on input "Assigned to PD1W Partner" at bounding box center [145, 201] width 16 height 16
checkbox input "true"
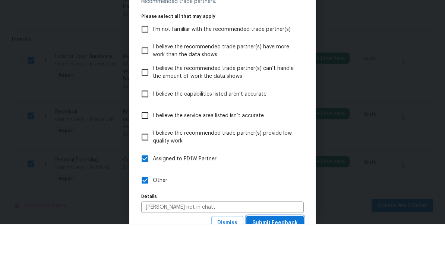
click at [273, 260] on span "Submit Feedback" at bounding box center [274, 264] width 45 height 9
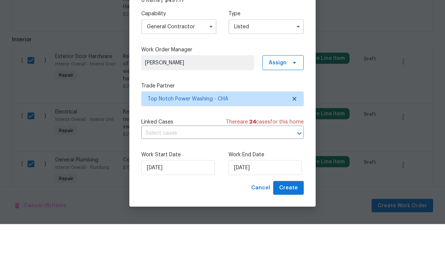
scroll to position [28, 0]
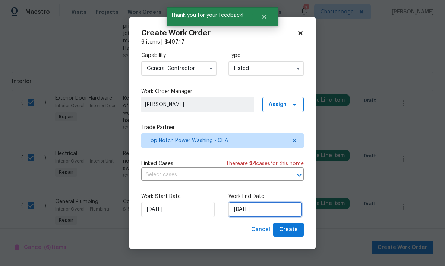
click at [275, 212] on input "[DATE]" at bounding box center [264, 209] width 73 height 15
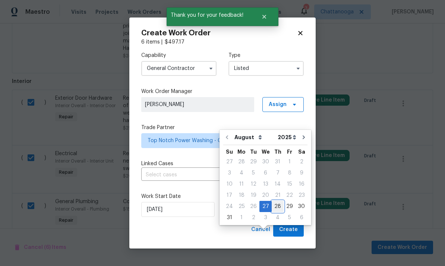
click at [277, 202] on div "28" at bounding box center [278, 207] width 12 height 10
type input "[DATE]"
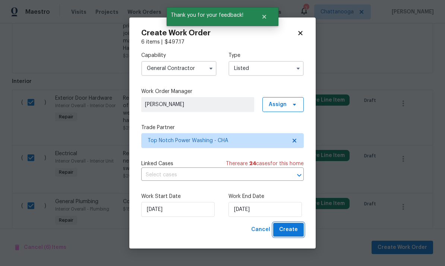
click at [294, 227] on span "Create" at bounding box center [288, 229] width 19 height 9
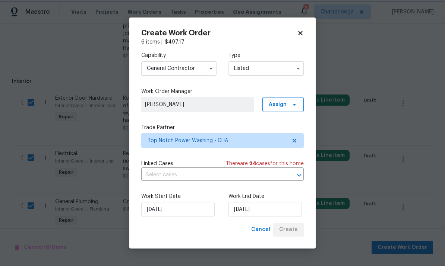
checkbox input "false"
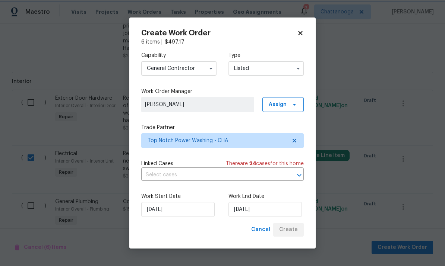
checkbox input "false"
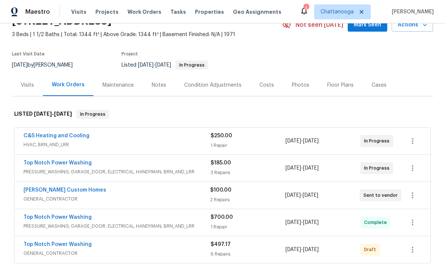
scroll to position [40, 0]
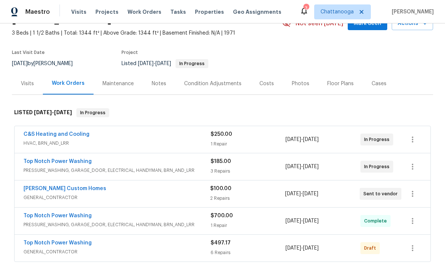
click at [77, 159] on link "Top Notch Power Washing" at bounding box center [57, 161] width 68 height 5
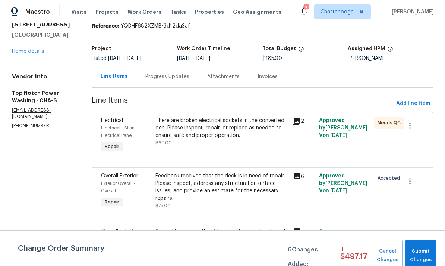
scroll to position [28, 0]
click at [390, 253] on span "Cancel Changes" at bounding box center [387, 255] width 23 height 17
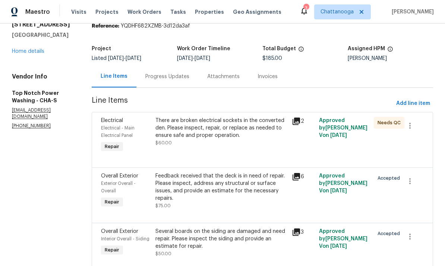
click at [19, 49] on link "Home details" at bounding box center [28, 51] width 32 height 5
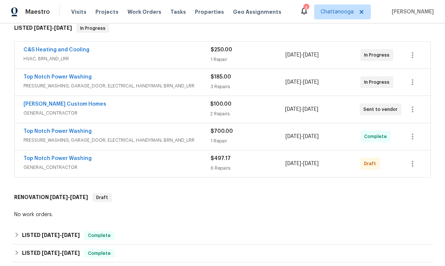
scroll to position [126, 0]
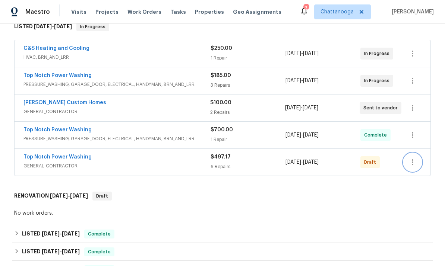
click at [414, 158] on icon "button" at bounding box center [412, 162] width 9 height 9
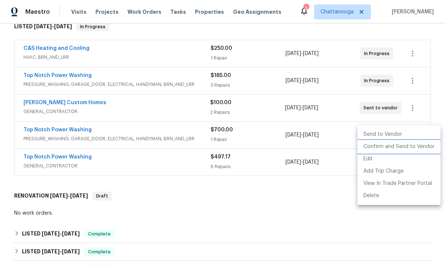
click at [417, 148] on li "Confirm and Send to Vendor" at bounding box center [398, 147] width 83 height 12
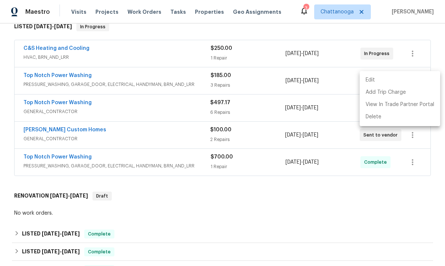
click at [402, 167] on div at bounding box center [222, 133] width 445 height 266
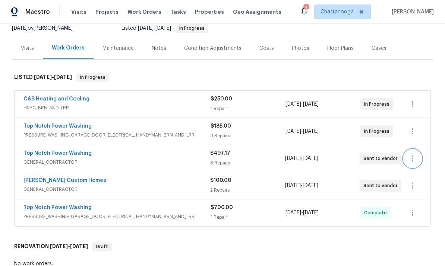
scroll to position [75, 0]
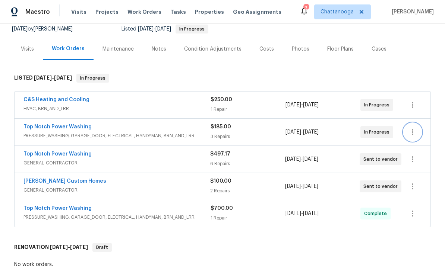
click at [415, 128] on icon "button" at bounding box center [412, 132] width 9 height 9
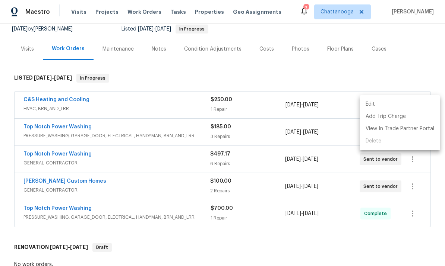
click at [409, 104] on li "Edit" at bounding box center [400, 104] width 80 height 12
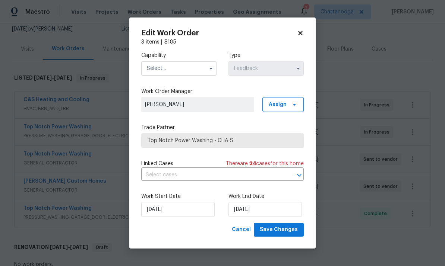
click at [292, 29] on div "Edit Work Order 3 items | $ 185 Capability Type Feedback Work Order Manager [PE…" at bounding box center [222, 133] width 186 height 231
click at [302, 30] on icon at bounding box center [300, 33] width 7 height 7
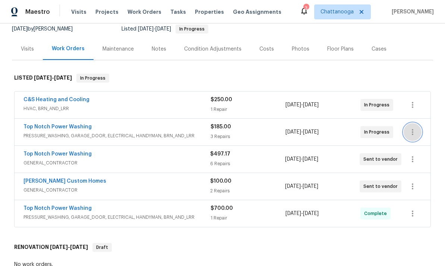
click at [409, 128] on icon "button" at bounding box center [412, 132] width 9 height 9
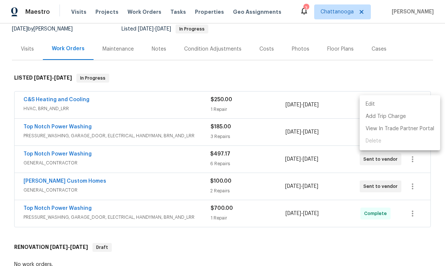
click at [383, 218] on div at bounding box center [222, 133] width 445 height 266
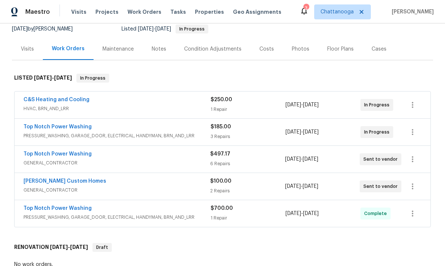
click at [43, 124] on link "Top Notch Power Washing" at bounding box center [57, 126] width 68 height 5
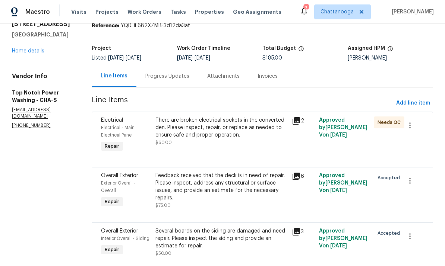
scroll to position [31, 0]
click at [409, 182] on icon "button" at bounding box center [409, 181] width 1 height 6
click at [420, 181] on li "Cancel" at bounding box center [415, 182] width 29 height 12
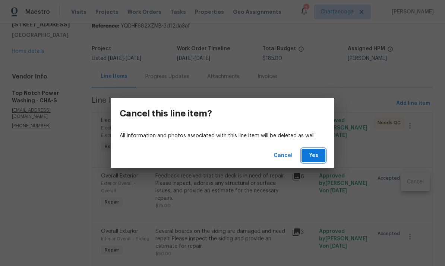
click at [315, 156] on span "Yes" at bounding box center [313, 155] width 12 height 9
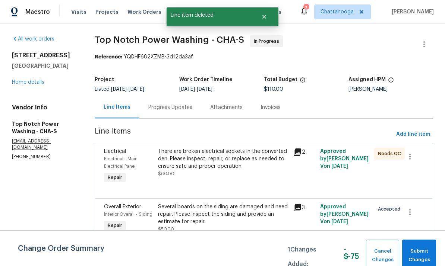
scroll to position [3, 0]
click at [411, 214] on icon "button" at bounding box center [409, 212] width 9 height 9
click at [416, 205] on li "Cancel" at bounding box center [415, 211] width 29 height 12
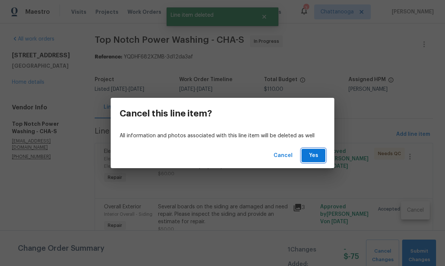
click at [319, 159] on button "Yes" at bounding box center [313, 156] width 24 height 14
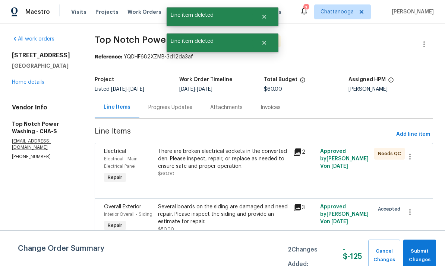
scroll to position [0, 0]
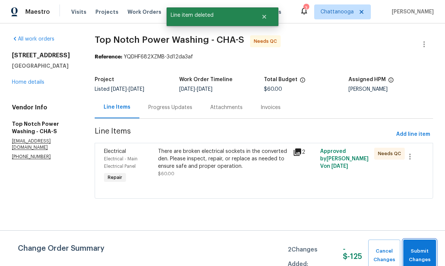
click at [418, 250] on span "Submit Changes" at bounding box center [419, 255] width 25 height 17
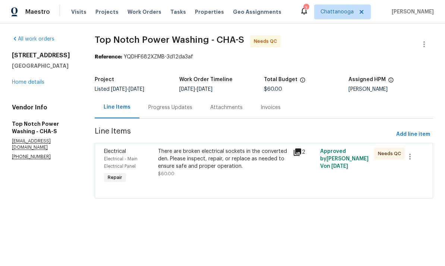
click at [17, 85] on link "Home details" at bounding box center [28, 82] width 32 height 5
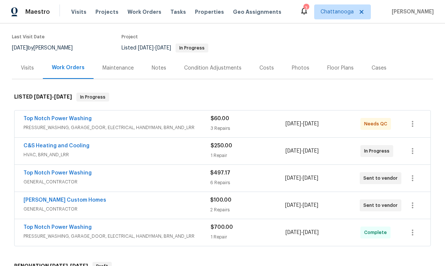
scroll to position [56, 0]
click at [41, 175] on link "Top Notch Power Washing" at bounding box center [57, 172] width 68 height 5
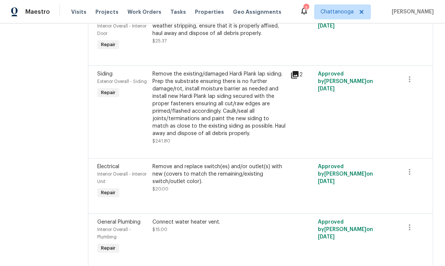
scroll to position [236, 0]
click at [411, 177] on icon "button" at bounding box center [409, 172] width 9 height 9
click at [418, 177] on li "Cancel" at bounding box center [415, 174] width 29 height 12
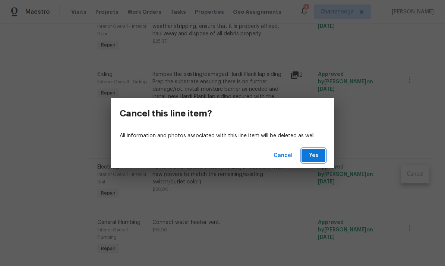
click at [317, 156] on span "Yes" at bounding box center [313, 155] width 12 height 9
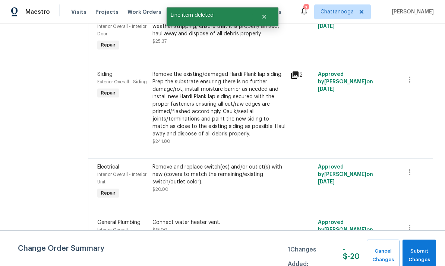
scroll to position [0, 0]
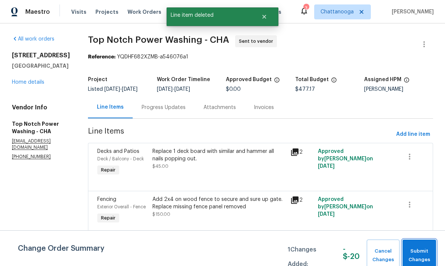
click at [428, 256] on span "Submit Changes" at bounding box center [419, 255] width 26 height 17
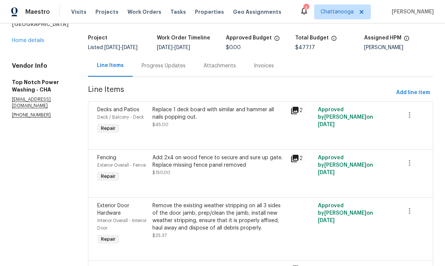
scroll to position [41, 0]
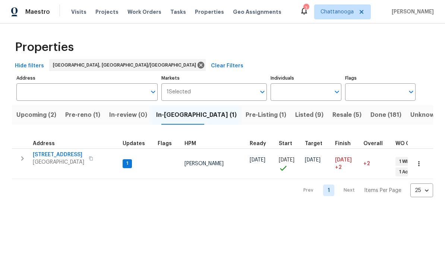
click at [246, 120] on span "Pre-Listing (1)" at bounding box center [266, 115] width 41 height 10
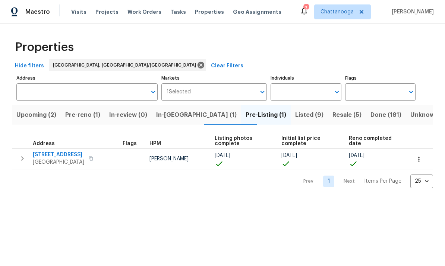
click at [295, 118] on span "Listed (9)" at bounding box center [309, 115] width 28 height 10
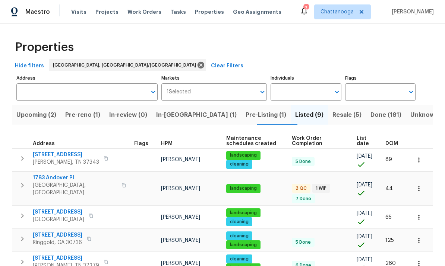
click at [44, 209] on span "[STREET_ADDRESS]" at bounding box center [58, 212] width 51 height 7
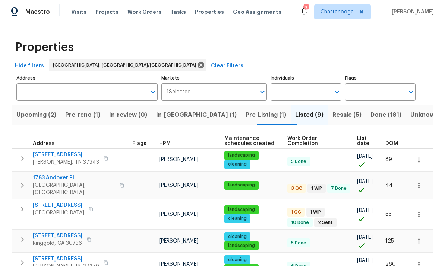
click at [48, 176] on span "1783 Andover Pl" at bounding box center [74, 177] width 82 height 7
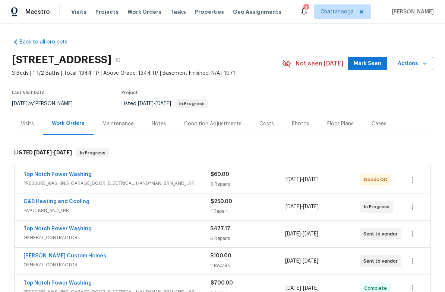
click at [95, 178] on div "Top Notch Power Washing" at bounding box center [116, 175] width 187 height 9
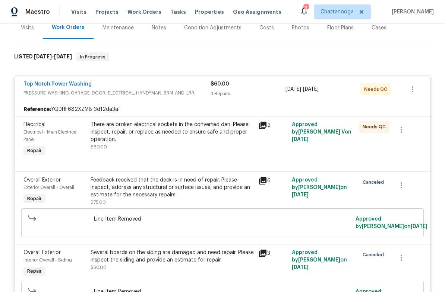
scroll to position [91, 0]
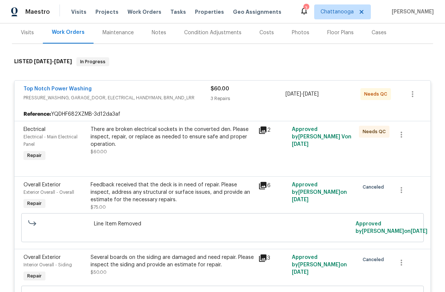
click at [114, 138] on div "There are broken electrical sockets in the converted den. Please inspect, repai…" at bounding box center [172, 137] width 163 height 22
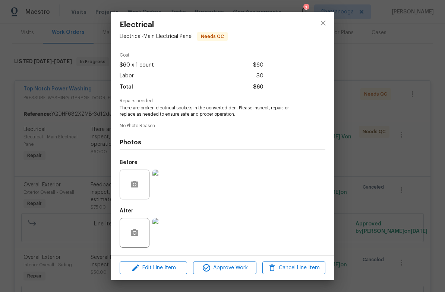
scroll to position [34, 0]
click at [164, 224] on img at bounding box center [167, 233] width 30 height 30
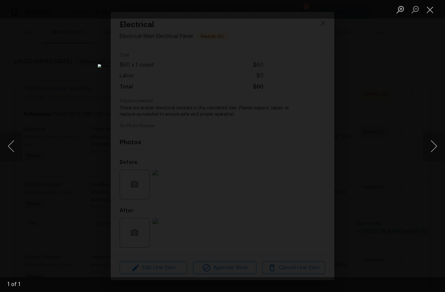
click at [11, 145] on button "Previous image" at bounding box center [11, 147] width 22 height 30
click at [436, 148] on button "Next image" at bounding box center [434, 147] width 22 height 30
click at [431, 146] on button "Next image" at bounding box center [434, 147] width 22 height 30
click at [433, 11] on button "Close lightbox" at bounding box center [430, 9] width 15 height 13
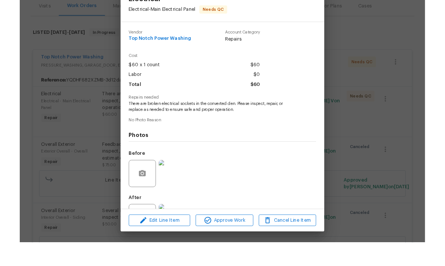
scroll to position [0, 0]
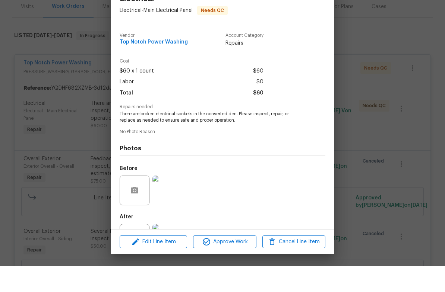
click at [365, 109] on div "Electrical Electrical - Main Electrical Panel Needs QC Vendor Top Notch Power W…" at bounding box center [222, 146] width 445 height 292
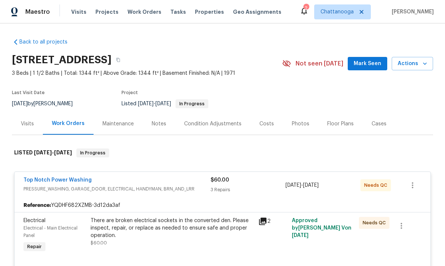
click at [176, 186] on span "PRESSURE_WASHING, GARAGE_DOOR, ELECTRICAL, HANDYMAN, BRN_AND_LRR" at bounding box center [116, 189] width 187 height 7
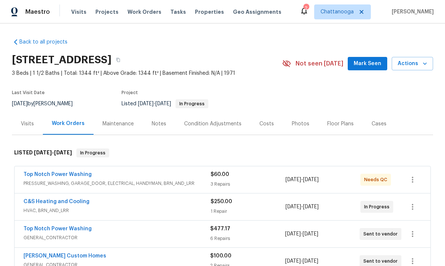
click at [203, 9] on span "Properties" at bounding box center [209, 11] width 29 height 7
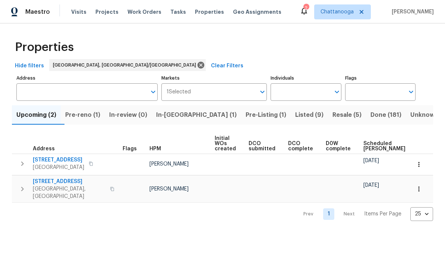
click at [79, 6] on div "Visits Projects Work Orders Tasks Properties Geo Assignments" at bounding box center [180, 11] width 219 height 15
click at [188, 114] on span "In-reno (1)" at bounding box center [196, 115] width 80 height 10
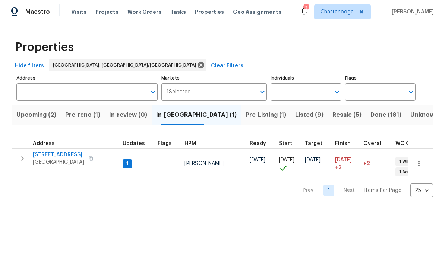
click at [79, 114] on span "Pre-reno (1)" at bounding box center [82, 115] width 35 height 10
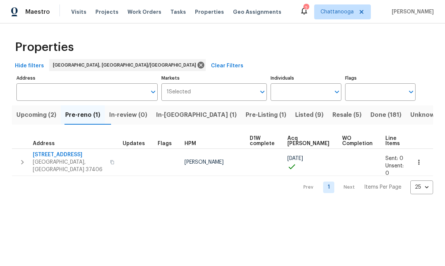
click at [28, 113] on span "Upcoming (2)" at bounding box center [36, 115] width 40 height 10
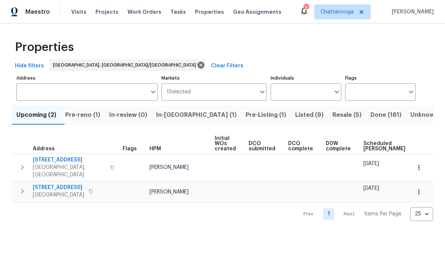
click at [170, 14] on span "Tasks" at bounding box center [178, 11] width 16 height 5
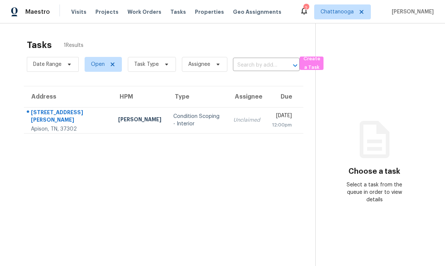
click at [78, 13] on span "Visits" at bounding box center [78, 11] width 15 height 7
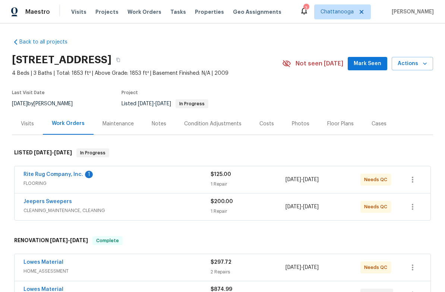
click at [35, 174] on link "Rite Rug Company, Inc." at bounding box center [53, 174] width 60 height 5
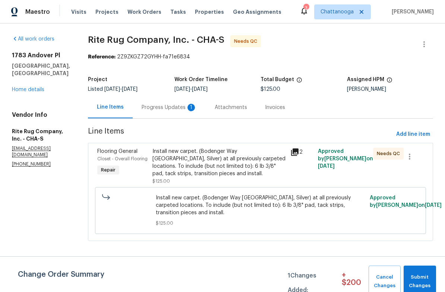
click at [191, 105] on div "Progress Updates 1" at bounding box center [169, 107] width 55 height 7
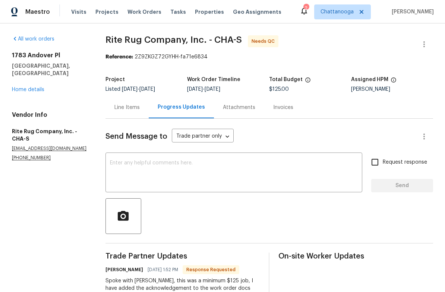
click at [15, 87] on link "Home details" at bounding box center [28, 89] width 32 height 5
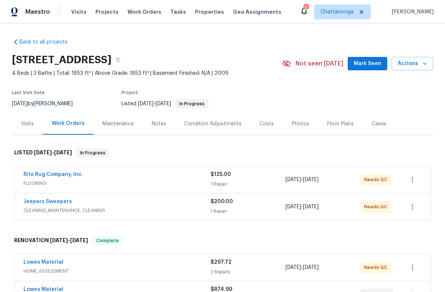
click at [101, 173] on div "Rite Rug Company, Inc." at bounding box center [116, 175] width 187 height 9
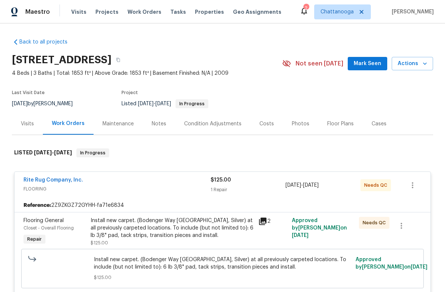
click at [242, 229] on div "Install new carpet. (Bodenger Way [GEOGRAPHIC_DATA], Silver) at all previously …" at bounding box center [172, 228] width 163 height 22
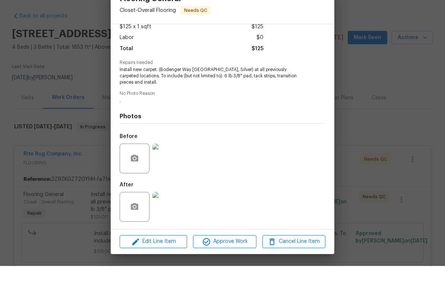
scroll to position [18, 0]
click at [231, 263] on span "Approve Work" at bounding box center [224, 267] width 58 height 9
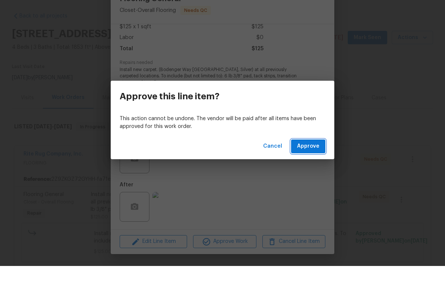
click at [312, 168] on span "Approve" at bounding box center [308, 172] width 22 height 9
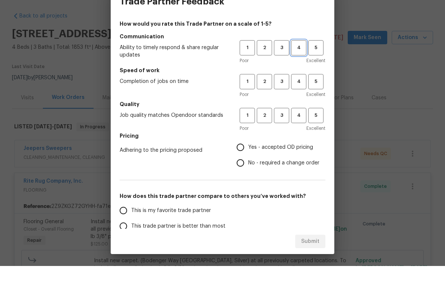
click at [299, 70] on span "4" at bounding box center [299, 74] width 14 height 9
click at [298, 104] on span "4" at bounding box center [299, 108] width 14 height 9
click at [297, 137] on span "4" at bounding box center [299, 141] width 14 height 9
click at [280, 170] on span "Yes - accepted OD pricing" at bounding box center [280, 174] width 65 height 8
click at [248, 166] on input "Yes - accepted OD pricing" at bounding box center [240, 174] width 16 height 16
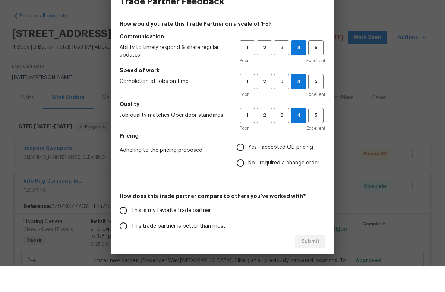
radio input "true"
click at [204, 229] on label "This is my favorite trade partner" at bounding box center [175, 237] width 118 height 16
click at [131, 229] on input "This is my favorite trade partner" at bounding box center [124, 237] width 16 height 16
radio input "false"
click at [209, 249] on span "This trade partner is better than most" at bounding box center [178, 253] width 94 height 8
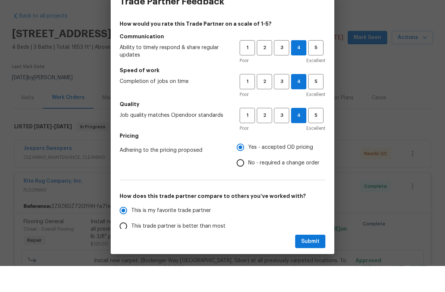
click at [131, 245] on input "This trade partner is better than most" at bounding box center [124, 253] width 16 height 16
click at [311, 261] on button "Submit" at bounding box center [310, 268] width 30 height 14
radio input "true"
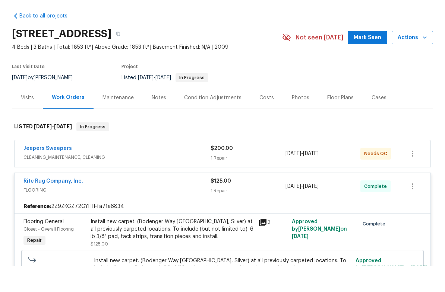
radio input "false"
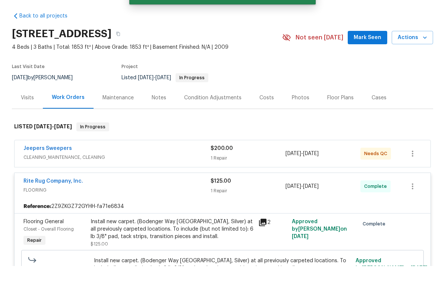
click at [39, 172] on link "Jeepers Sweepers" at bounding box center [47, 174] width 48 height 5
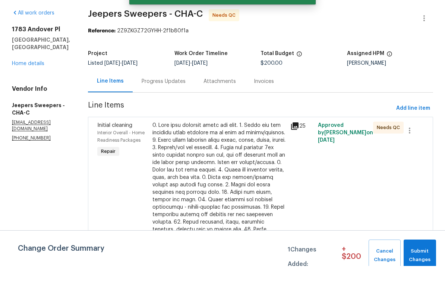
click at [299, 148] on icon at bounding box center [294, 152] width 9 height 9
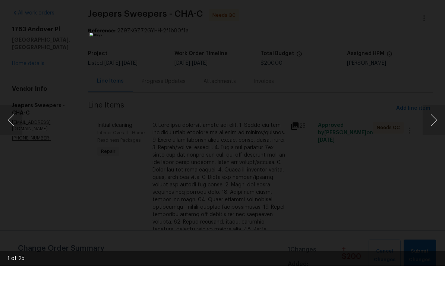
click at [431, 132] on button "Next image" at bounding box center [434, 147] width 22 height 30
click at [434, 132] on button "Next image" at bounding box center [434, 147] width 22 height 30
click at [437, 132] on button "Next image" at bounding box center [434, 147] width 22 height 30
click at [436, 132] on button "Next image" at bounding box center [434, 147] width 22 height 30
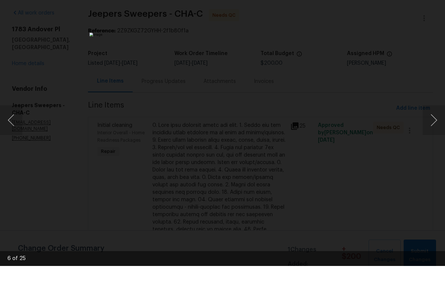
click at [435, 132] on button "Next image" at bounding box center [434, 147] width 22 height 30
click at [436, 132] on button "Next image" at bounding box center [434, 147] width 22 height 30
click at [435, 132] on button "Next image" at bounding box center [434, 147] width 22 height 30
click at [434, 132] on button "Next image" at bounding box center [434, 147] width 22 height 30
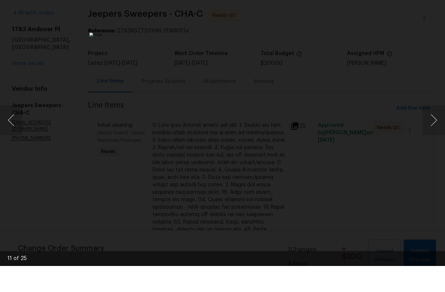
click at [434, 132] on button "Next image" at bounding box center [434, 147] width 22 height 30
click at [10, 132] on button "Previous image" at bounding box center [11, 147] width 22 height 30
click at [434, 132] on button "Next image" at bounding box center [434, 147] width 22 height 30
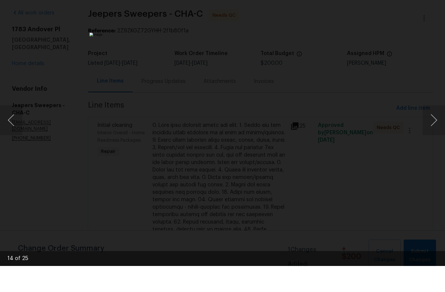
click at [435, 132] on button "Next image" at bounding box center [434, 147] width 22 height 30
click at [431, 132] on button "Next image" at bounding box center [434, 147] width 22 height 30
click at [432, 132] on button "Next image" at bounding box center [434, 147] width 22 height 30
click at [69, 161] on div "Lightbox" at bounding box center [222, 146] width 445 height 292
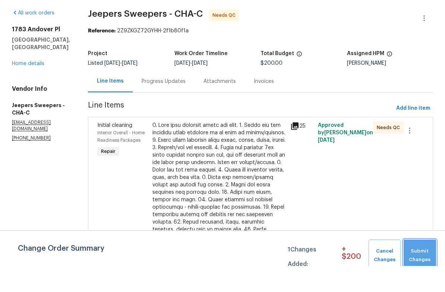
click at [421, 273] on span "Submit Changes" at bounding box center [419, 281] width 25 height 17
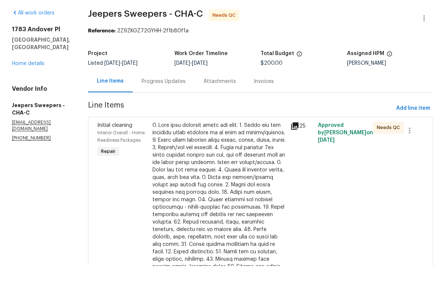
click at [265, 149] on div at bounding box center [218, 248] width 133 height 201
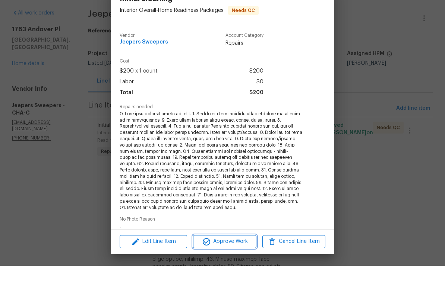
click at [238, 263] on span "Approve Work" at bounding box center [224, 267] width 58 height 9
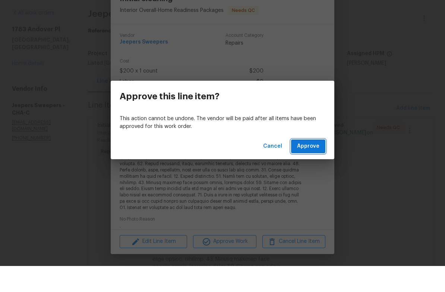
click at [314, 166] on button "Approve" at bounding box center [308, 173] width 34 height 14
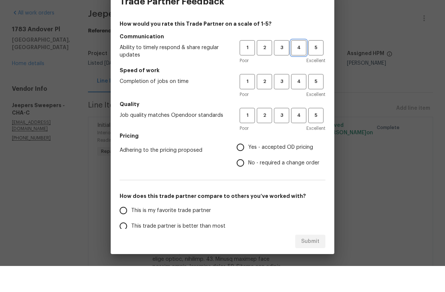
click at [302, 70] on span "4" at bounding box center [299, 74] width 14 height 9
click at [303, 104] on span "4" at bounding box center [299, 108] width 14 height 9
click at [301, 137] on span "4" at bounding box center [299, 141] width 14 height 9
click at [286, 170] on span "Yes - accepted OD pricing" at bounding box center [280, 174] width 65 height 8
click at [248, 166] on input "Yes - accepted OD pricing" at bounding box center [240, 174] width 16 height 16
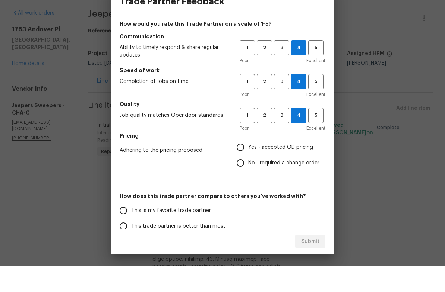
radio input "true"
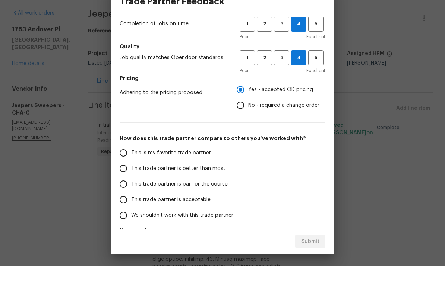
scroll to position [58, 0]
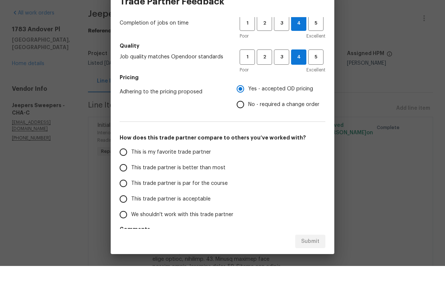
click at [213, 190] on span "This trade partner is better than most" at bounding box center [178, 194] width 94 height 8
click at [131, 186] on input "This trade partner is better than most" at bounding box center [124, 194] width 16 height 16
click at [312, 263] on span "Submit" at bounding box center [310, 267] width 18 height 9
radio input "true"
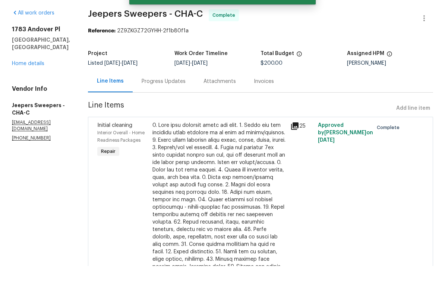
click at [20, 87] on link "Home details" at bounding box center [28, 89] width 32 height 5
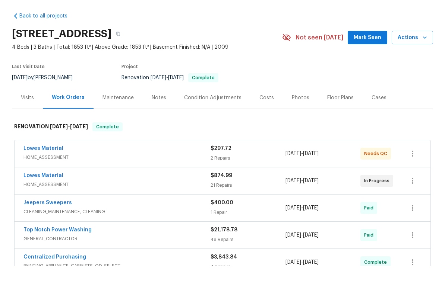
click at [24, 38] on link "Back to all projects" at bounding box center [48, 41] width 72 height 7
